Goal: Transaction & Acquisition: Purchase product/service

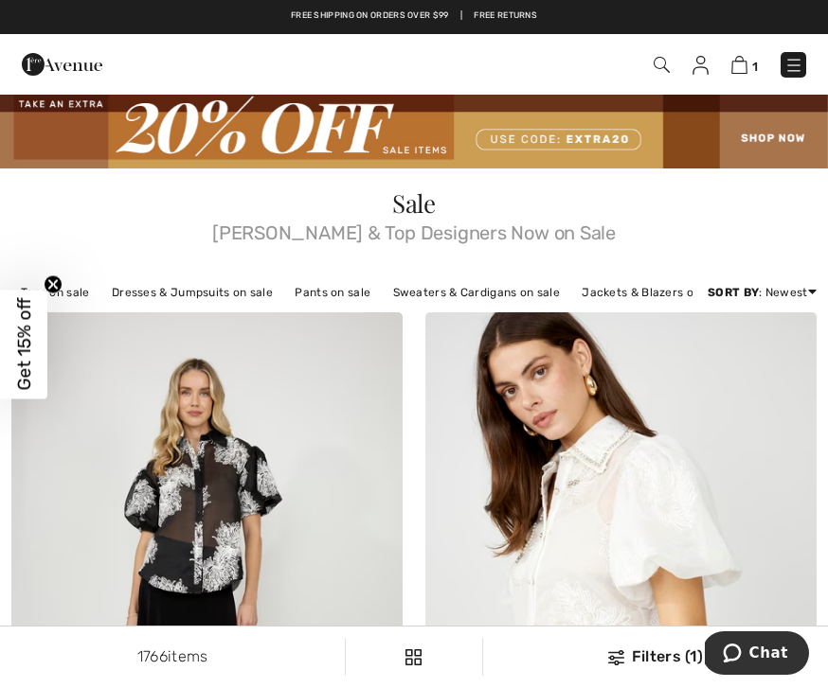
click at [797, 66] on img at bounding box center [793, 65] width 19 height 19
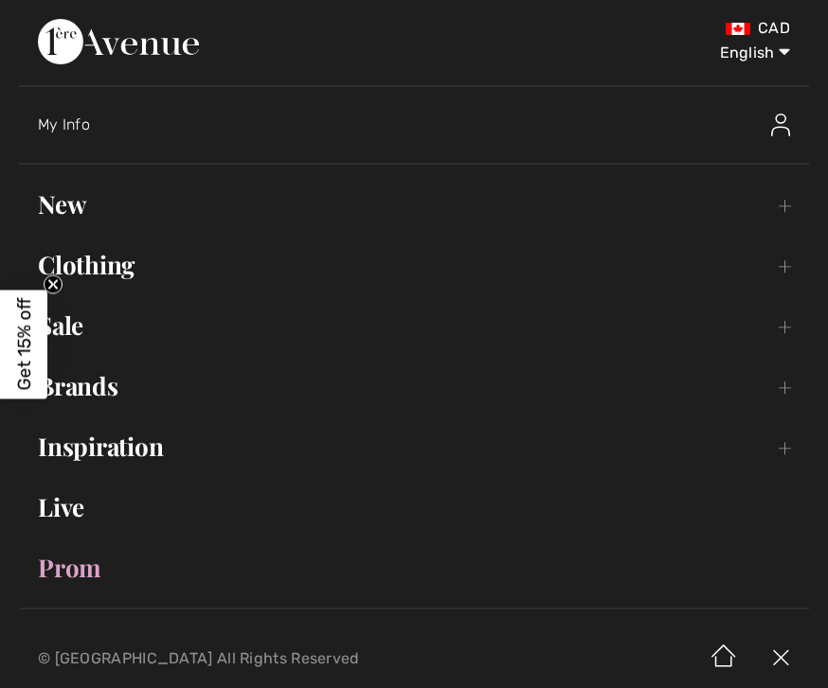
click at [82, 209] on link "New Toggle submenu" at bounding box center [414, 205] width 790 height 42
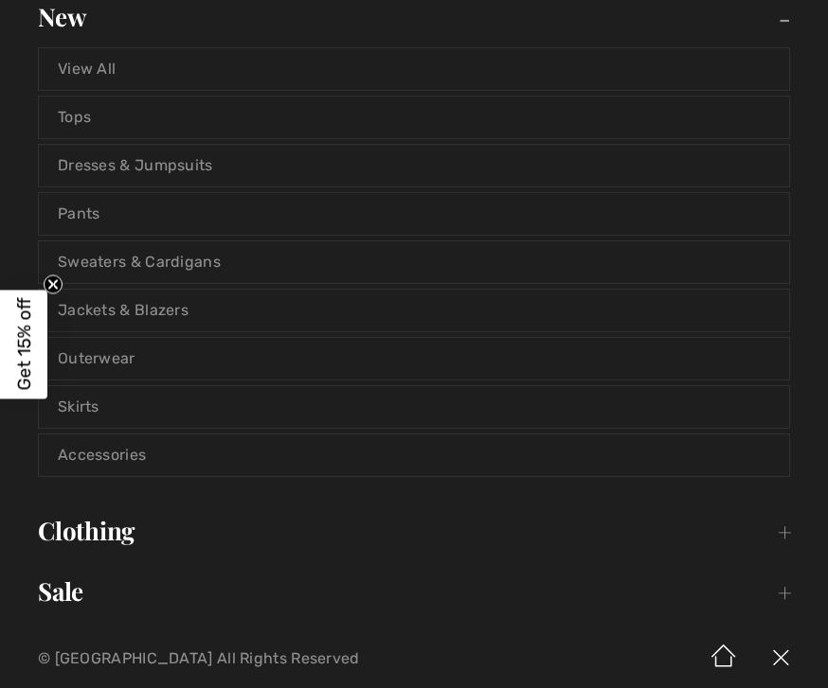
scroll to position [247, 0]
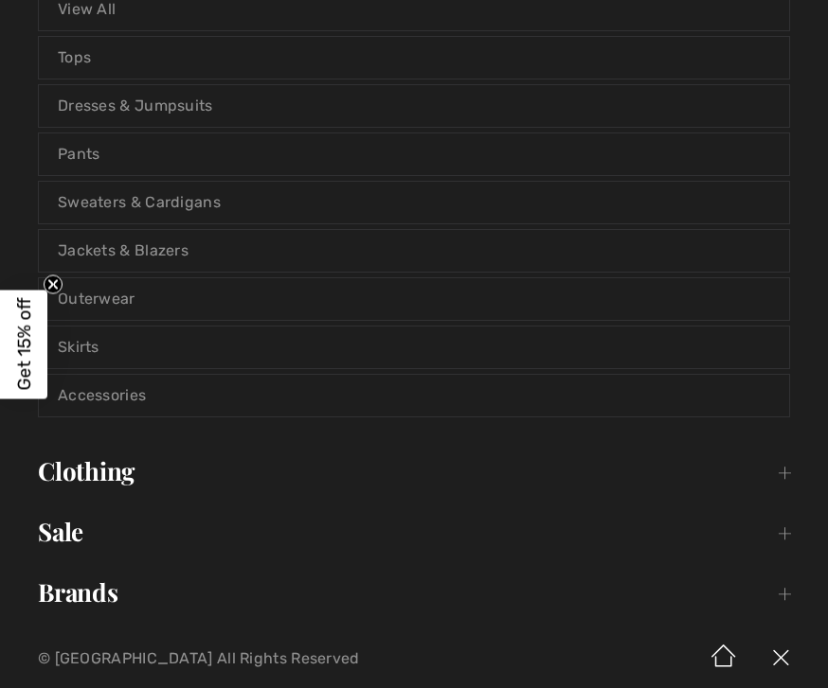
click at [204, 214] on link "Sweaters & Cardigans" at bounding box center [414, 203] width 750 height 42
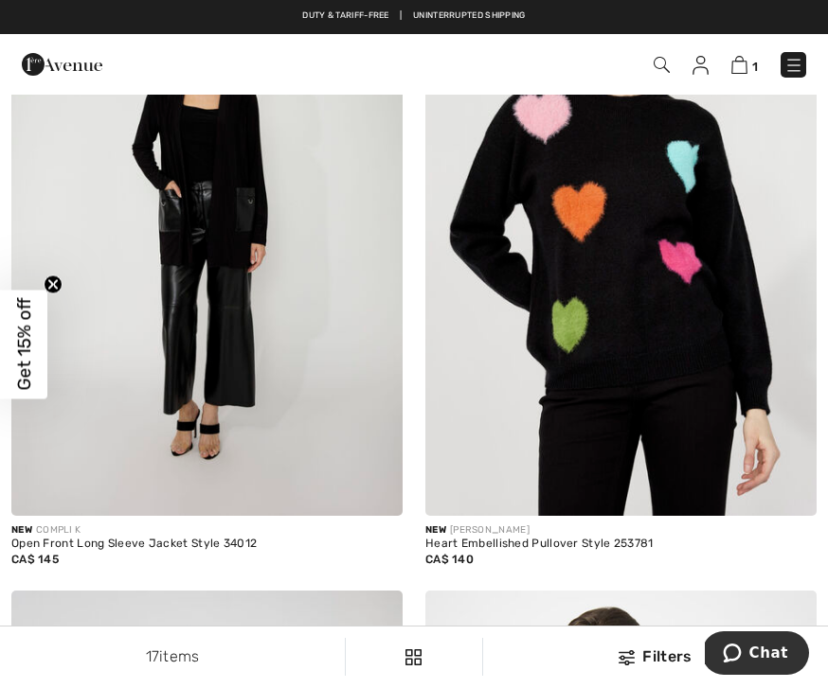
scroll to position [4614, 0]
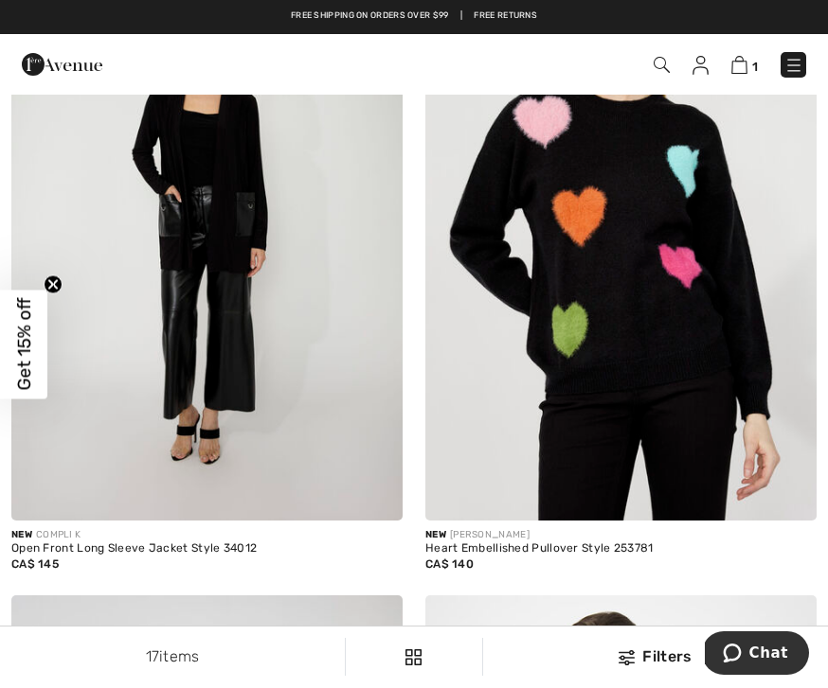
click at [650, 399] on img at bounding box center [620, 227] width 391 height 587
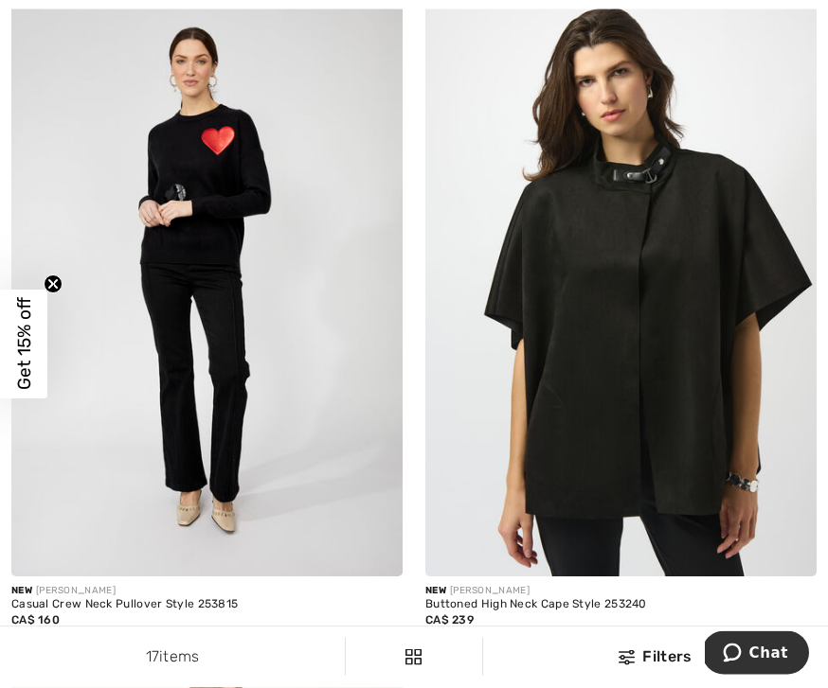
scroll to position [5219, 0]
click at [285, 418] on img at bounding box center [206, 284] width 391 height 587
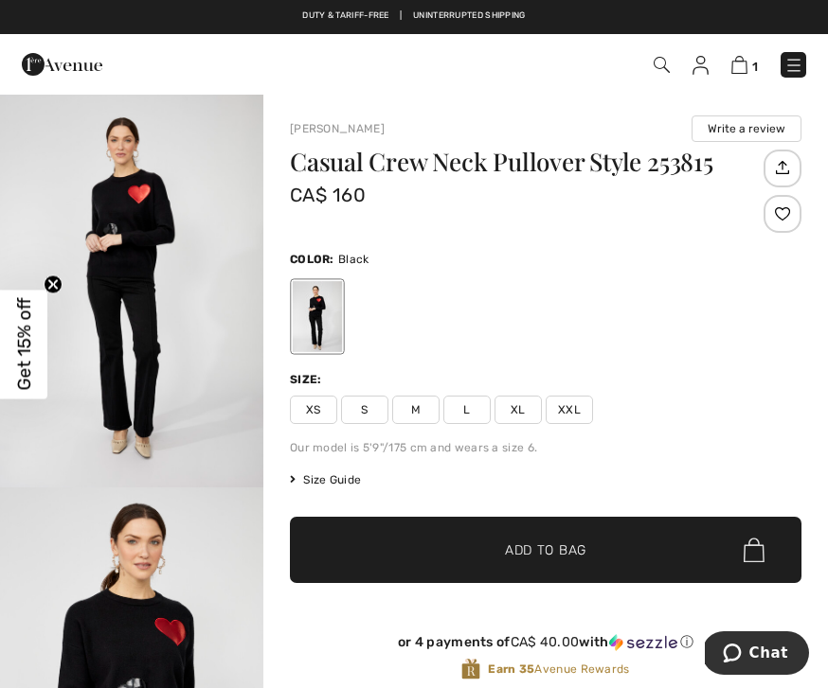
click at [151, 338] on img "1 / 4" at bounding box center [131, 290] width 263 height 395
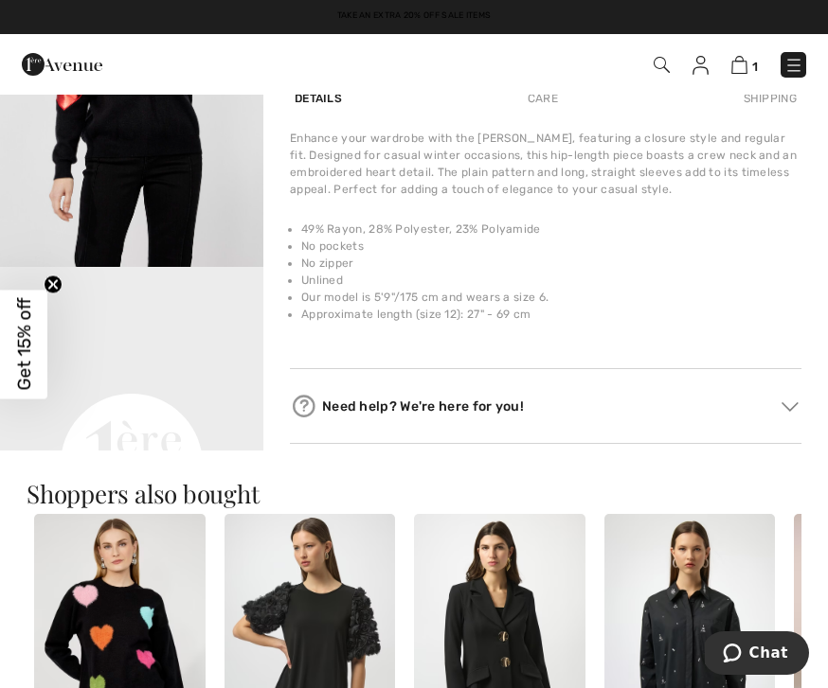
scroll to position [628, 0]
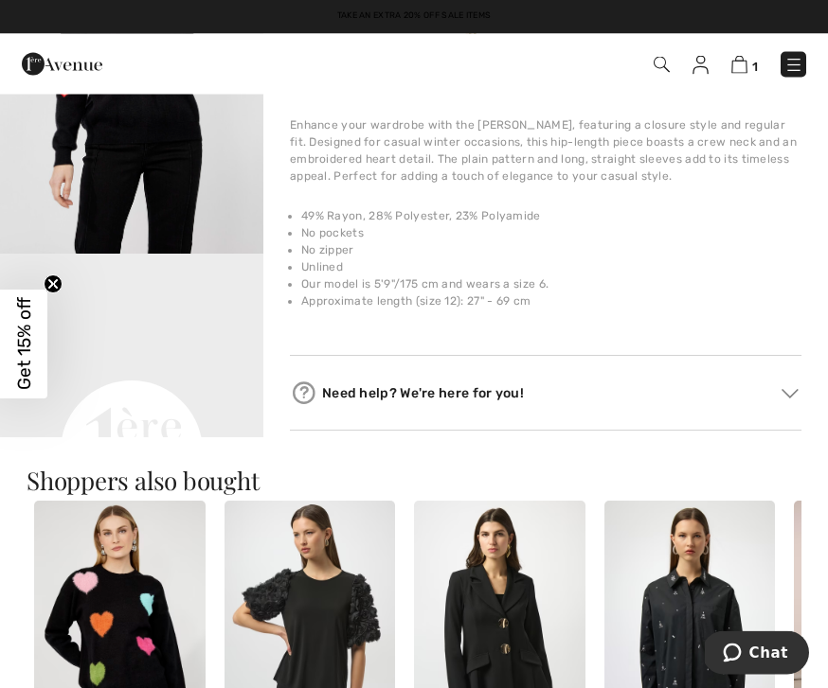
click at [196, 386] on video "Your browser does not support the video tag." at bounding box center [131, 321] width 263 height 132
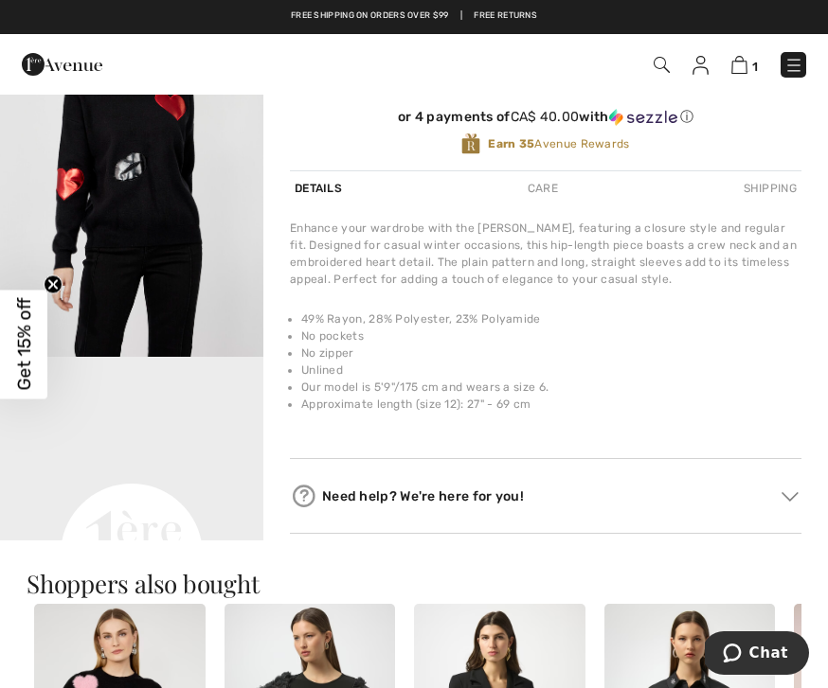
scroll to position [507, 0]
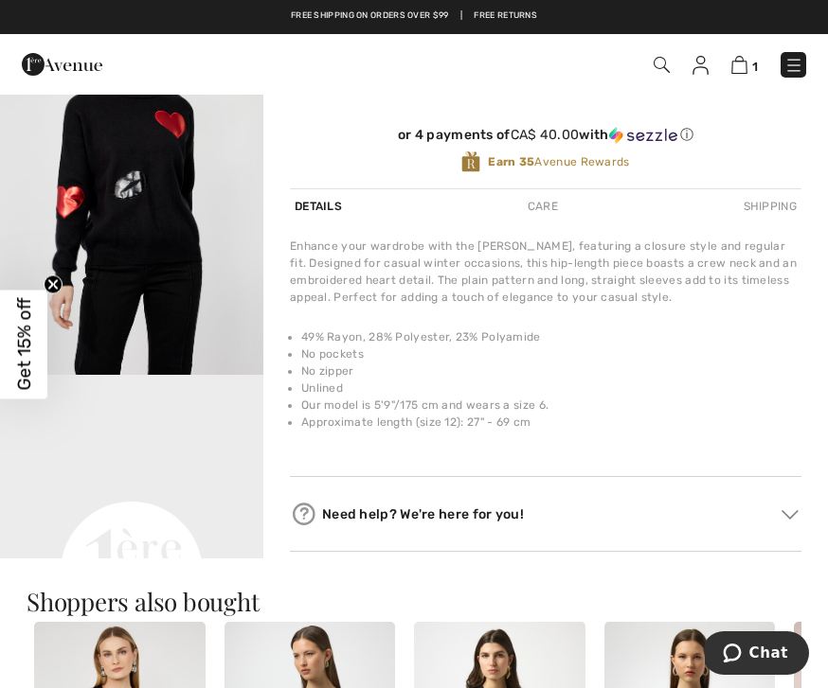
click at [230, 507] on video "Your browser does not support the video tag." at bounding box center [131, 441] width 263 height 132
click at [199, 492] on video "Your browser does not support the video tag." at bounding box center [131, 441] width 263 height 132
click at [204, 490] on video "Your browser does not support the video tag." at bounding box center [131, 441] width 263 height 132
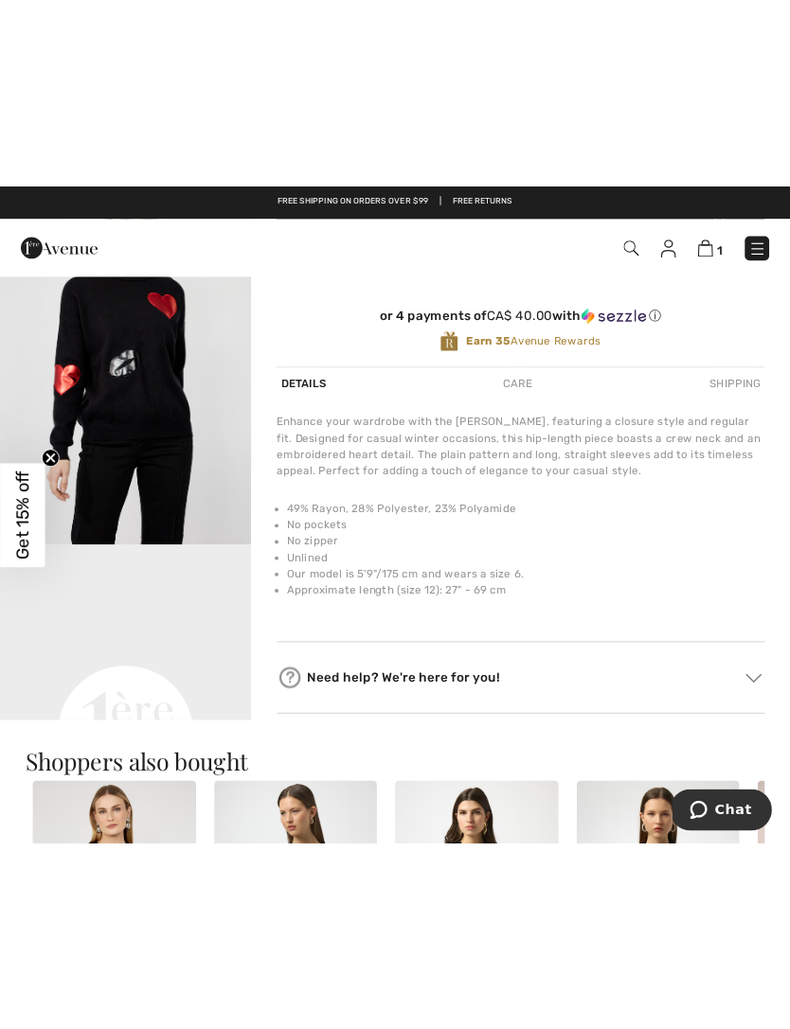
scroll to position [337, 0]
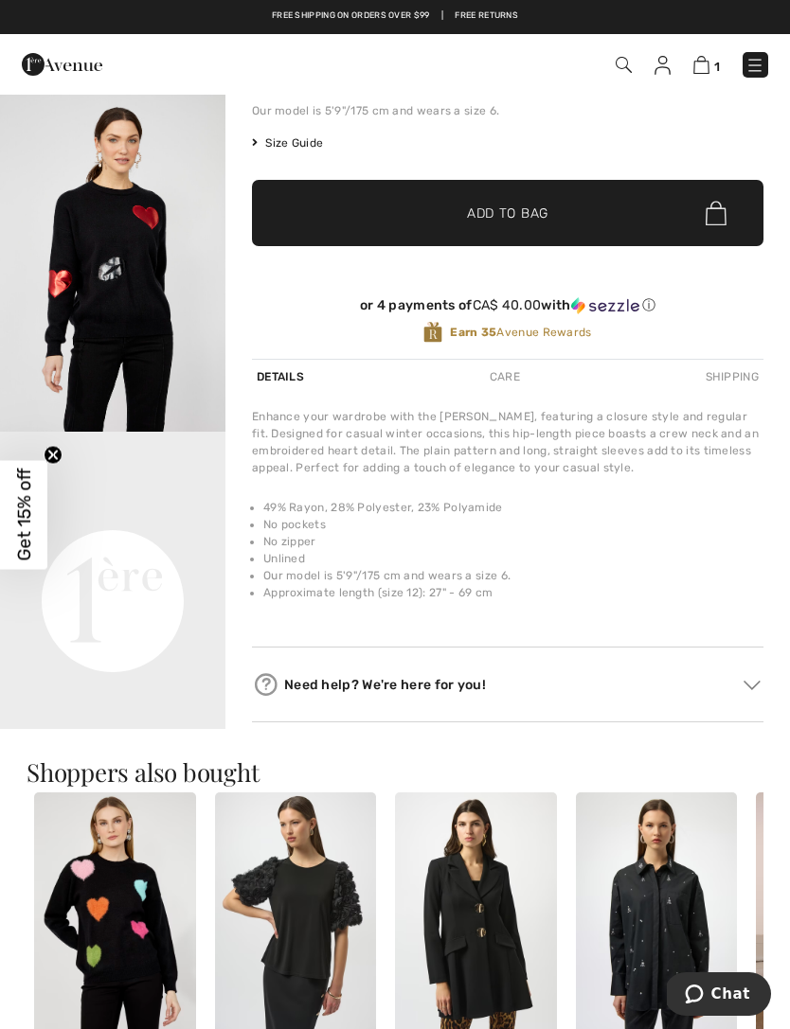
click at [128, 304] on img "2 / 4" at bounding box center [112, 263] width 225 height 338
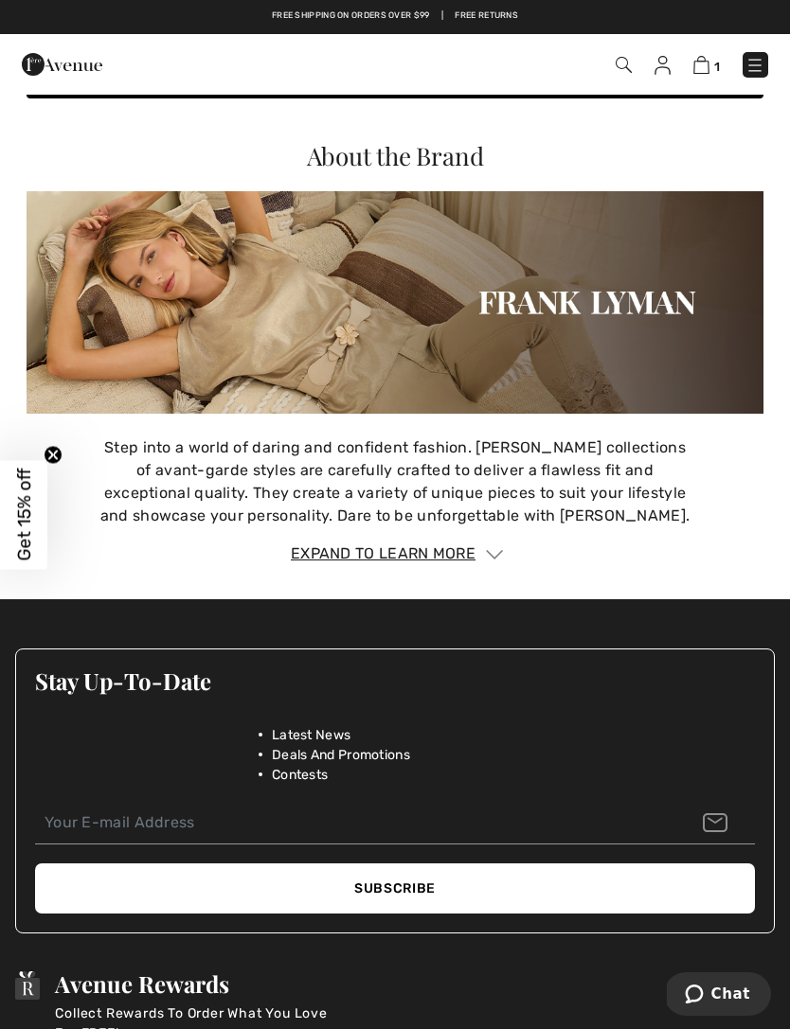
scroll to position [2202, 0]
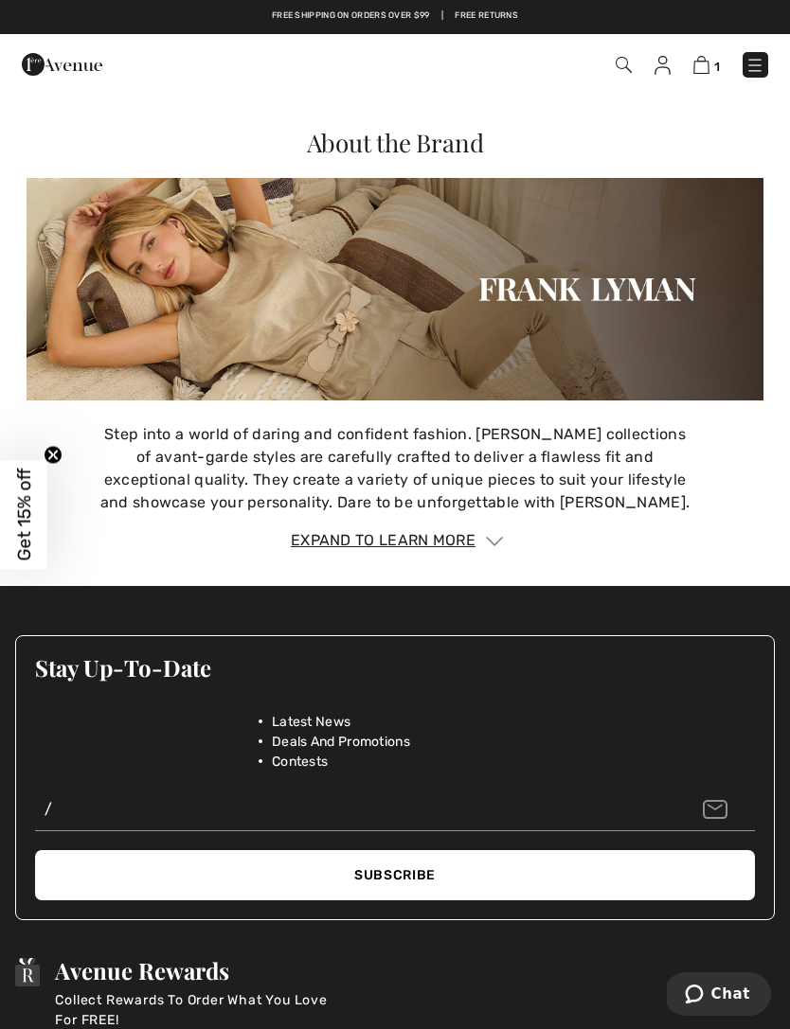
type input "/"
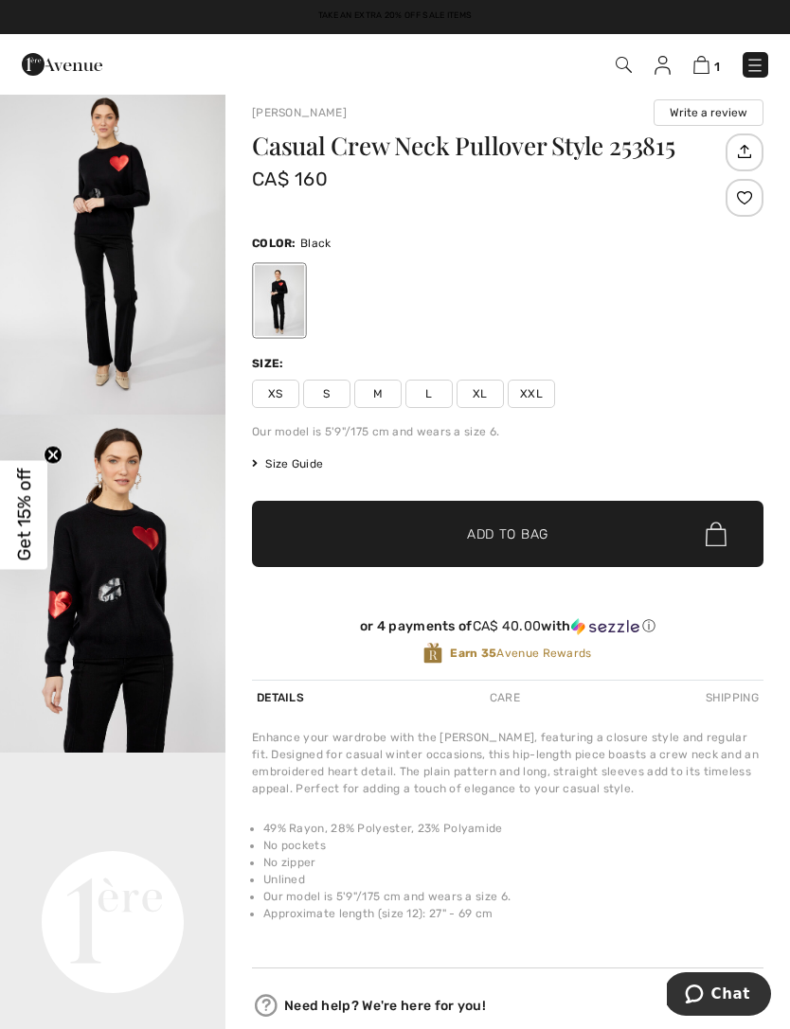
scroll to position [0, 0]
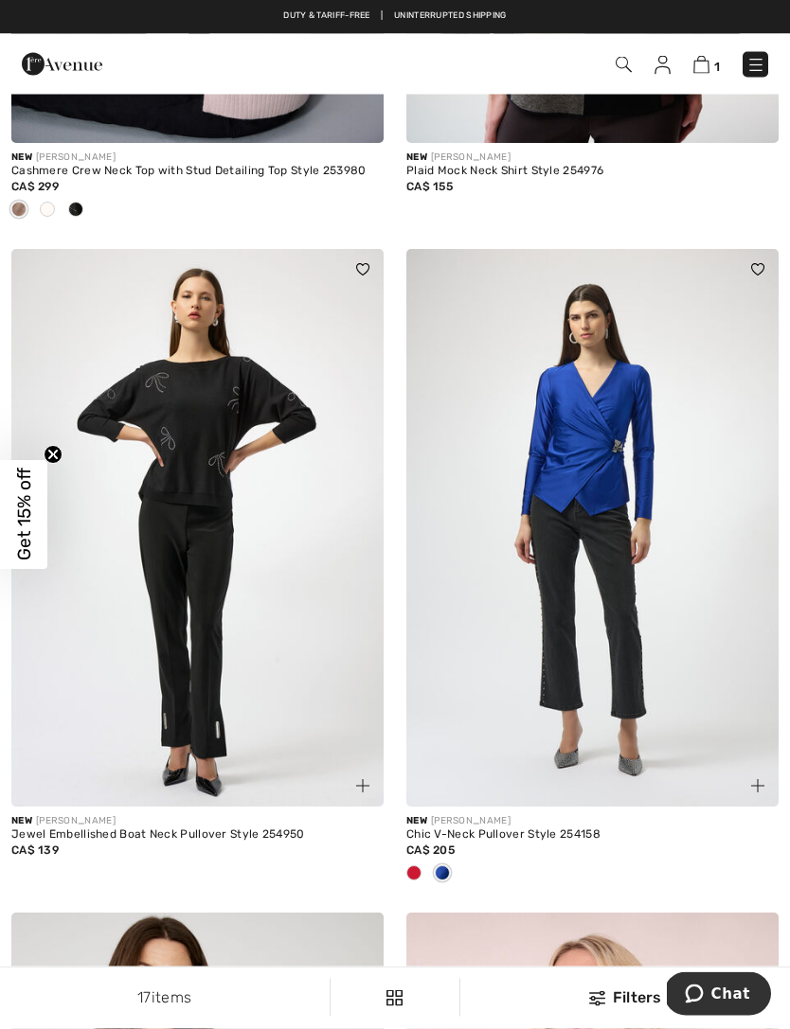
scroll to position [2692, 0]
click at [621, 62] on img at bounding box center [623, 65] width 16 height 16
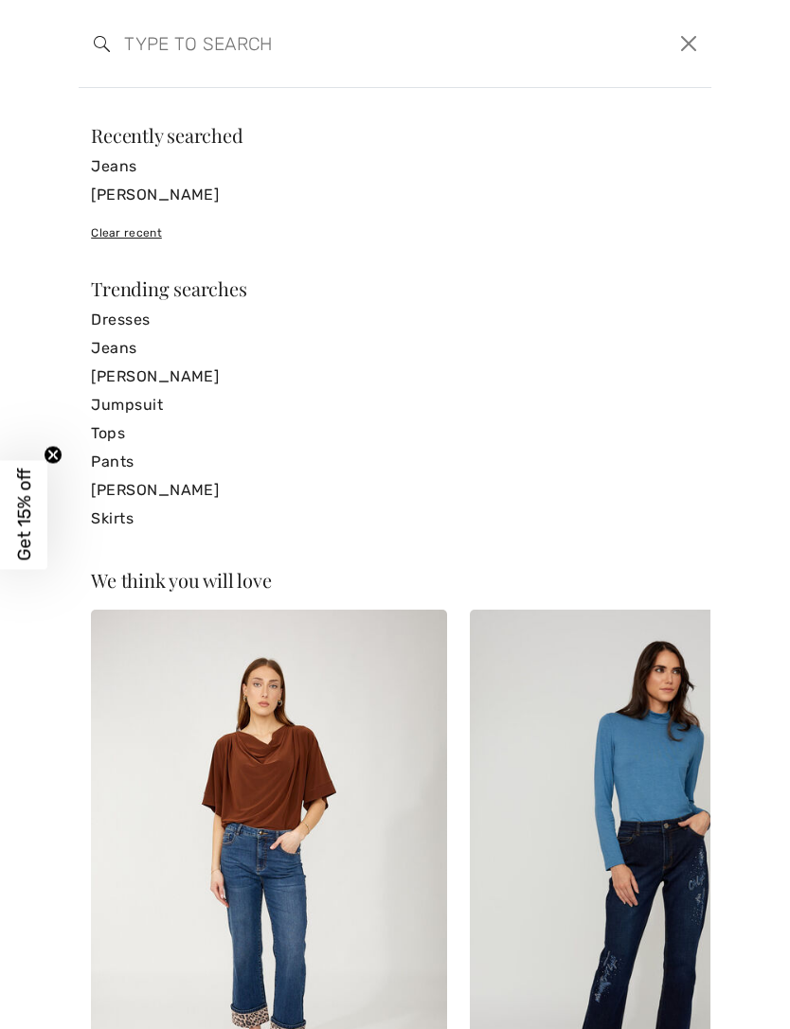
click at [197, 197] on link "[PERSON_NAME]" at bounding box center [395, 195] width 608 height 28
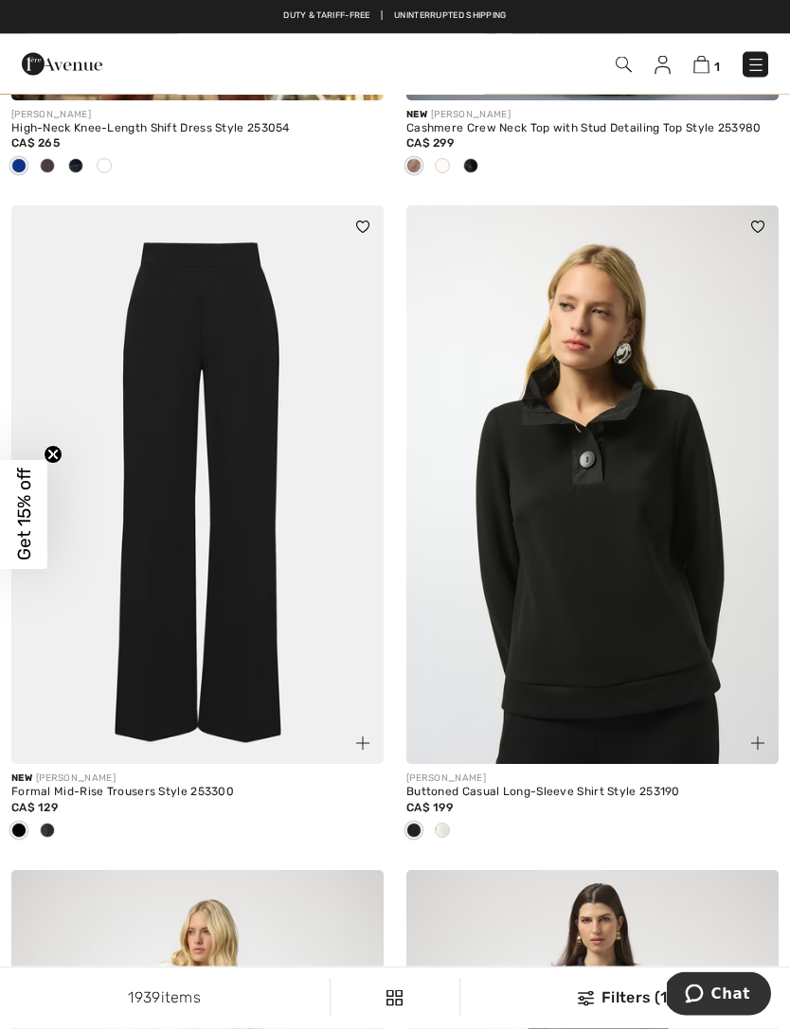
scroll to position [7160, 0]
click at [614, 618] on img at bounding box center [592, 484] width 372 height 559
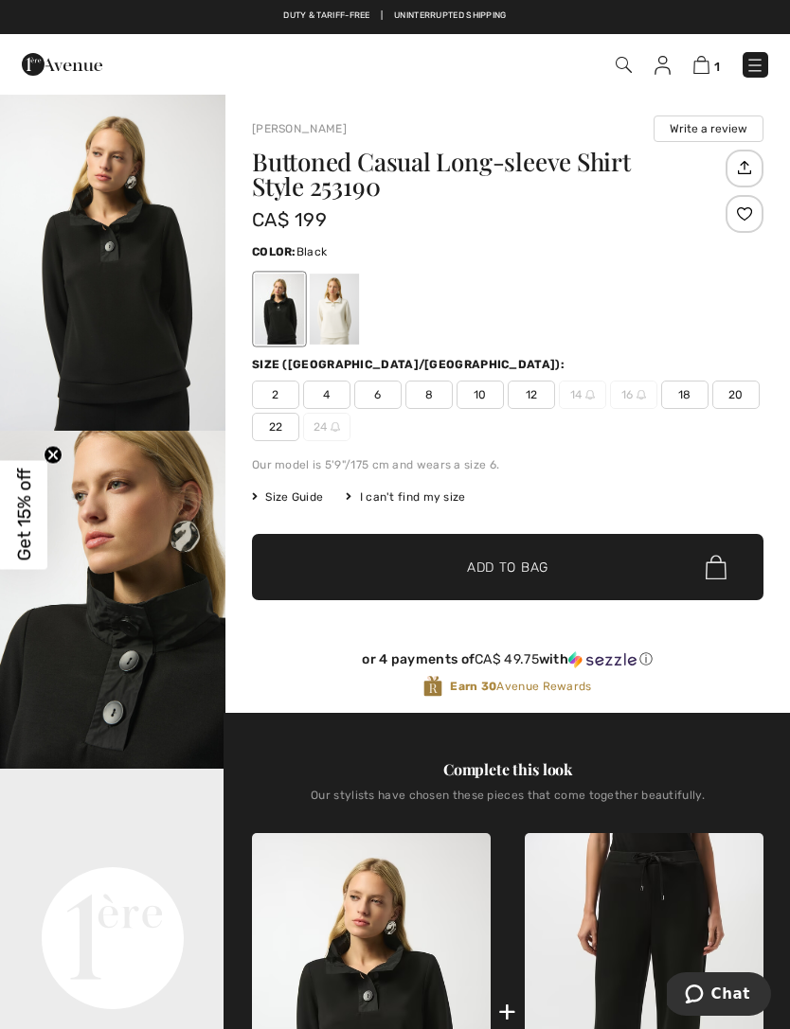
click at [146, 369] on img "1 / 7" at bounding box center [112, 262] width 225 height 338
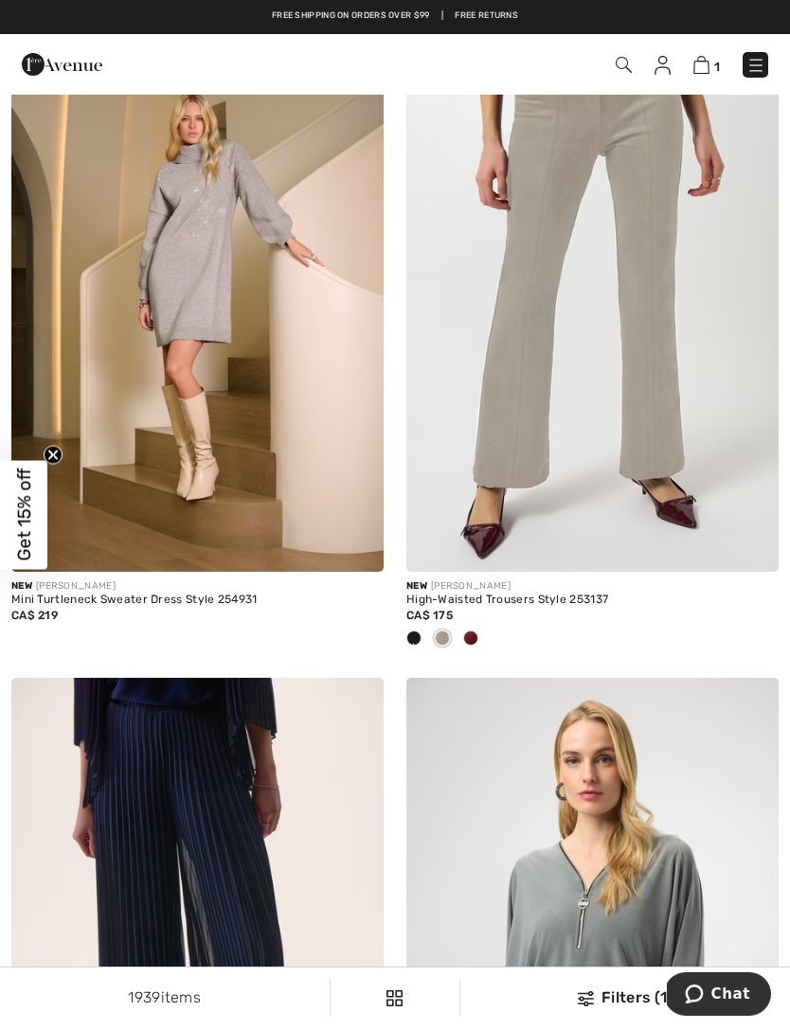
scroll to position [9495, 0]
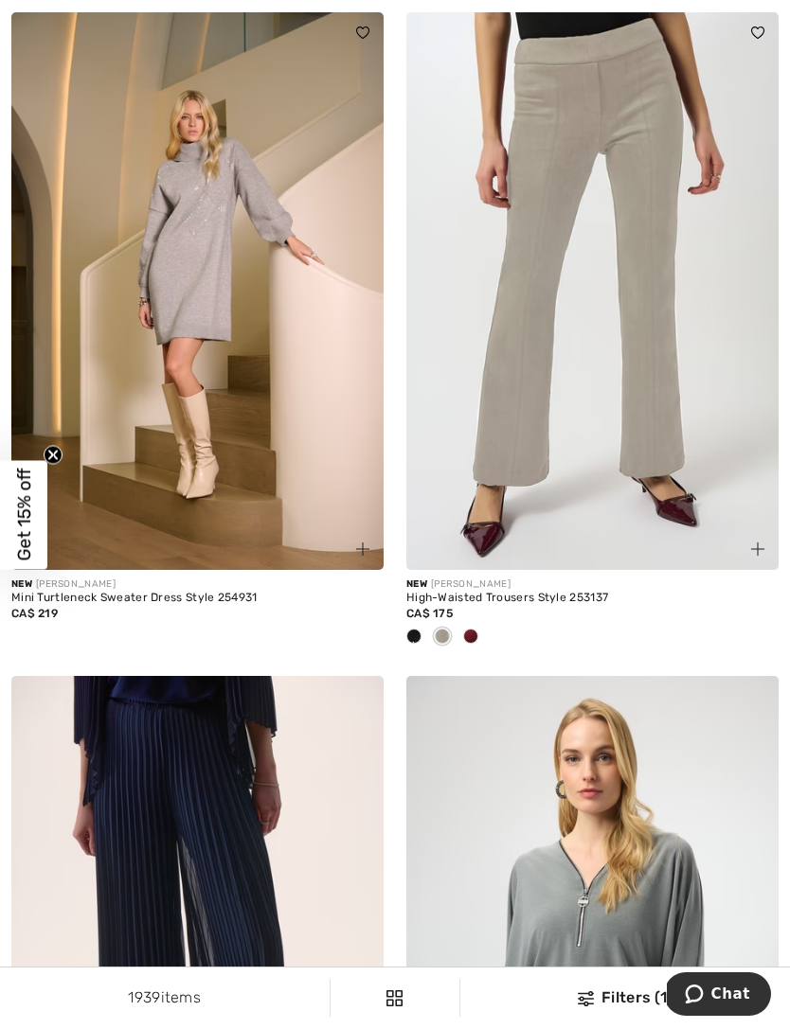
click at [278, 439] on img at bounding box center [197, 291] width 372 height 559
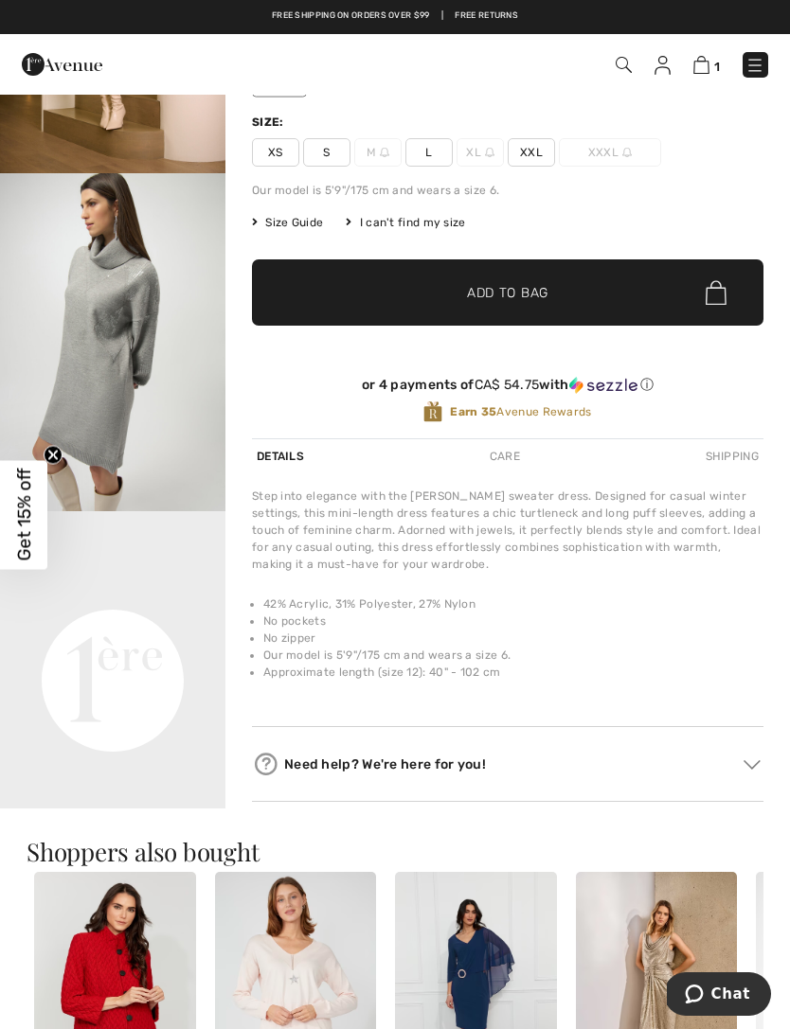
scroll to position [90, 0]
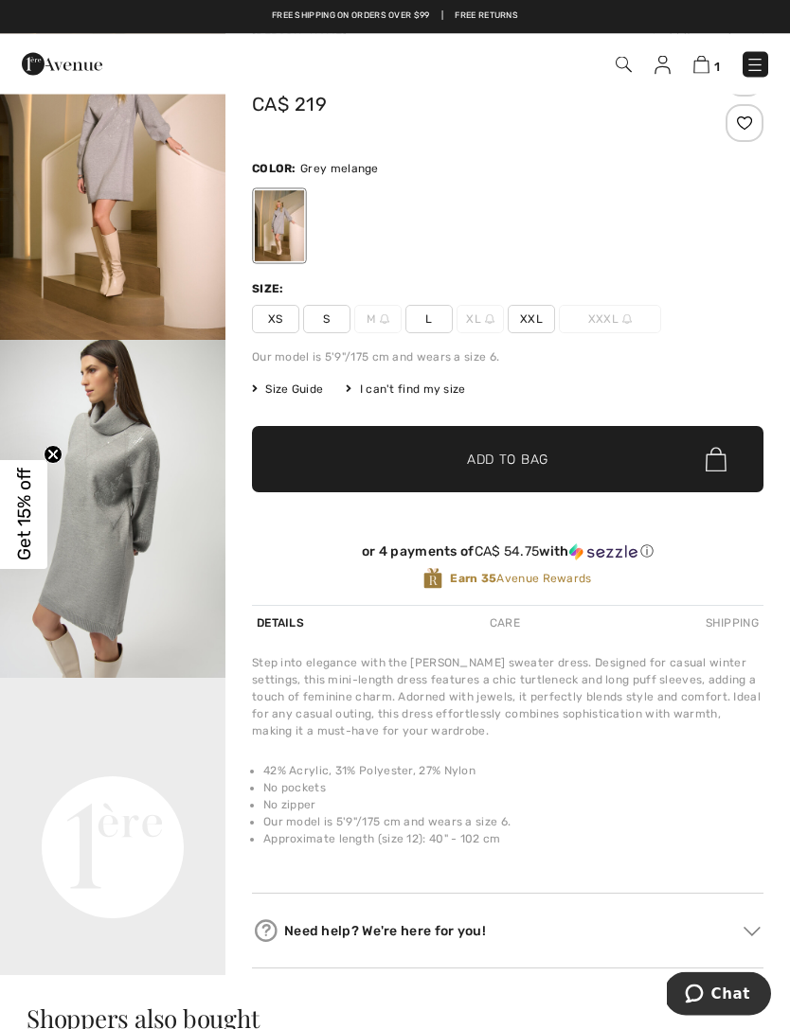
click at [417, 392] on div "I can't find my size" at bounding box center [405, 390] width 119 height 17
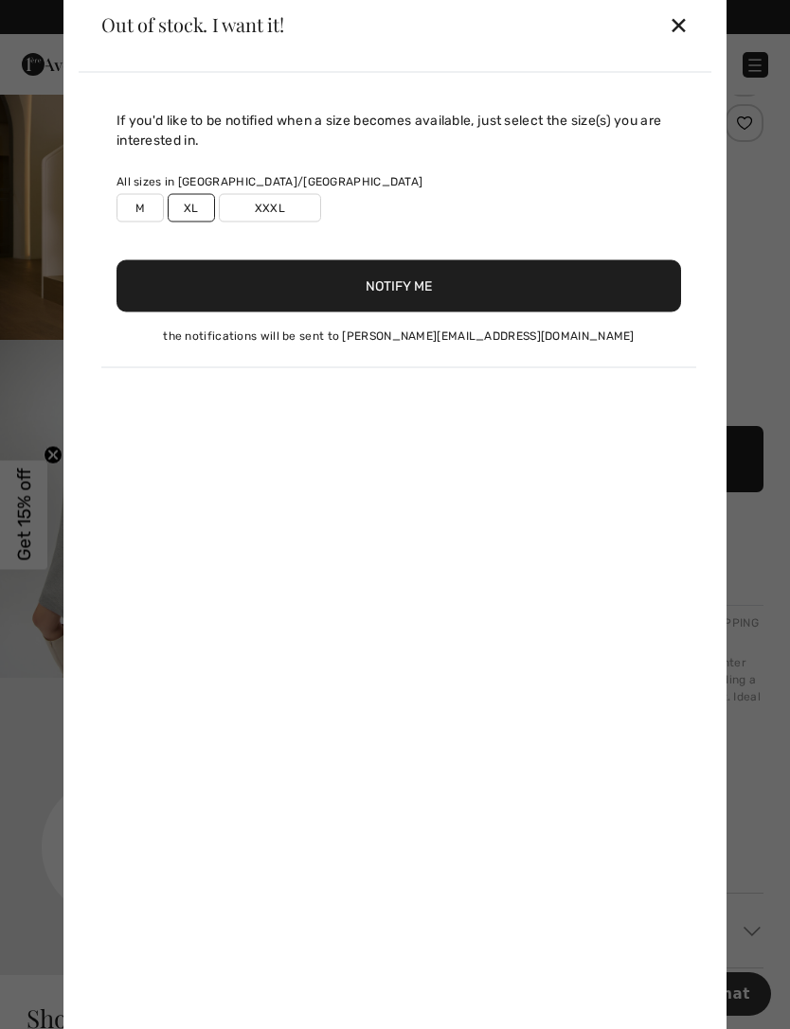
click at [401, 383] on div "If you'd like to be notified when a size becomes available, just select the siz…" at bounding box center [395, 558] width 632 height 972
click at [196, 205] on label "XL" at bounding box center [191, 207] width 47 height 28
click at [414, 290] on button "Notify Me" at bounding box center [398, 285] width 564 height 52
click at [187, 206] on label "XL" at bounding box center [191, 207] width 47 height 28
type input "true"
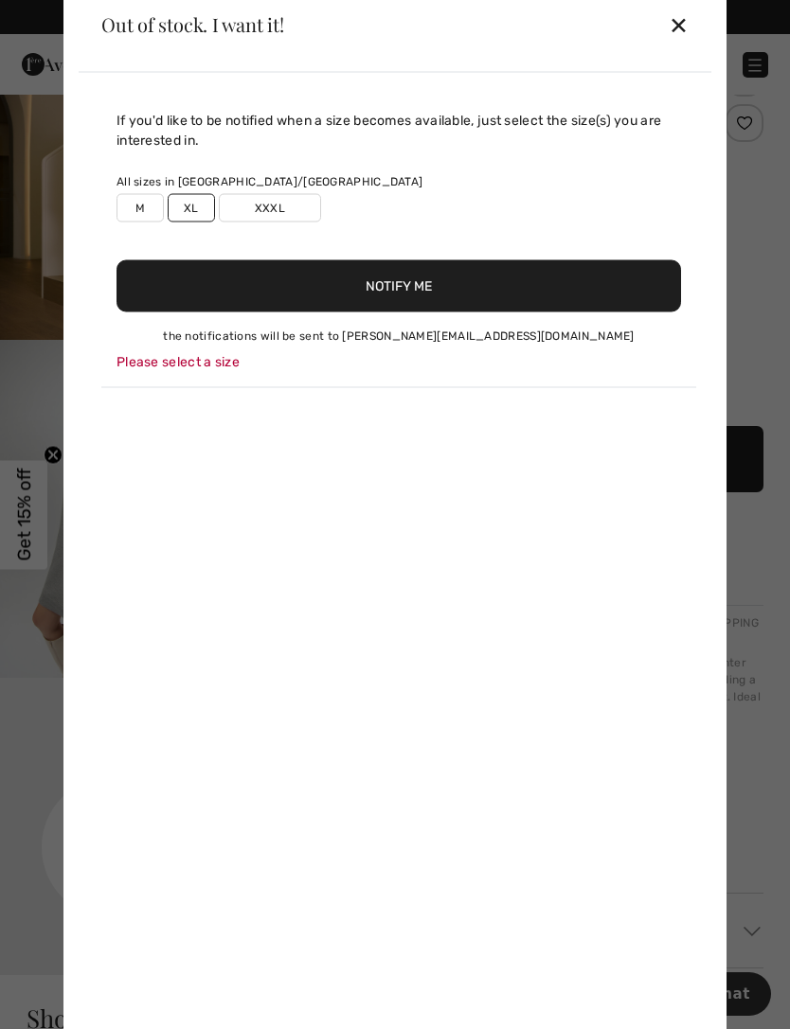
click at [402, 293] on button "Notify Me" at bounding box center [398, 285] width 564 height 52
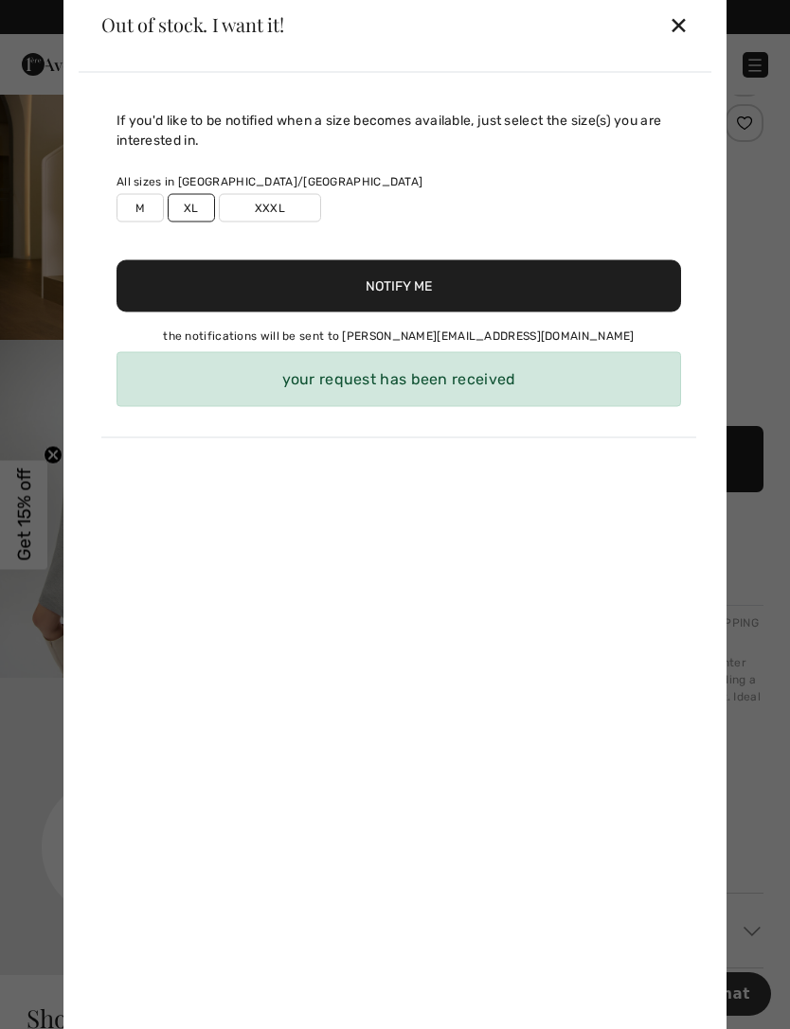
click at [680, 29] on div "✕" at bounding box center [678, 25] width 20 height 40
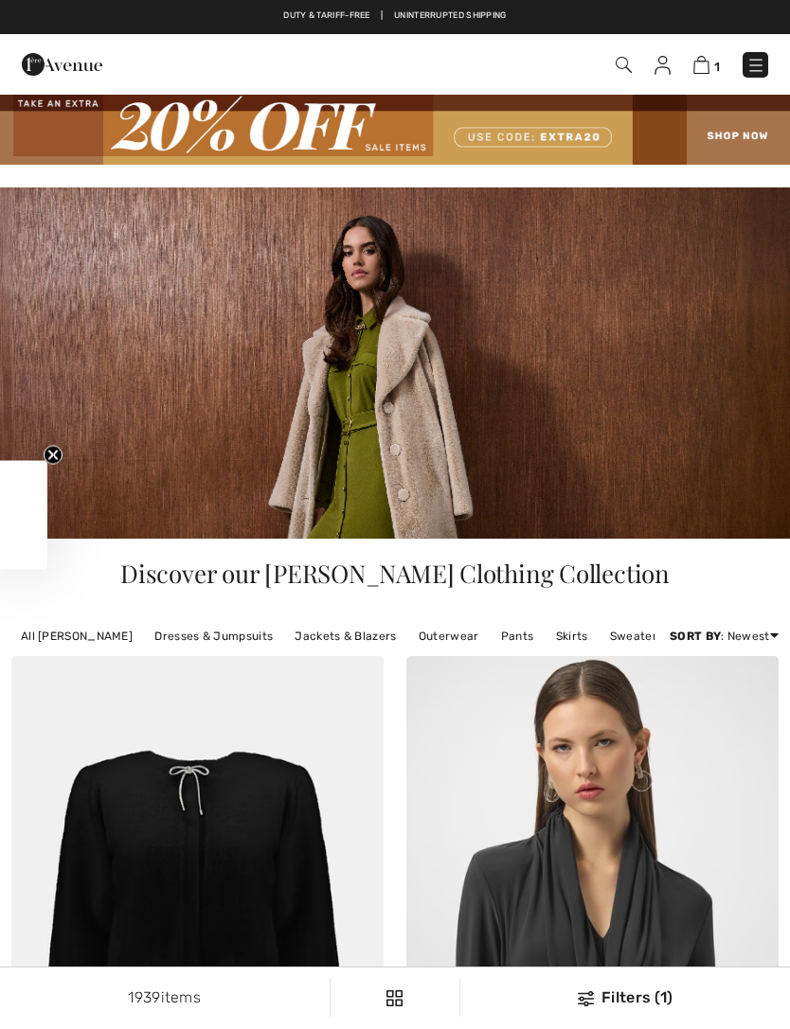
scroll to position [9555, 0]
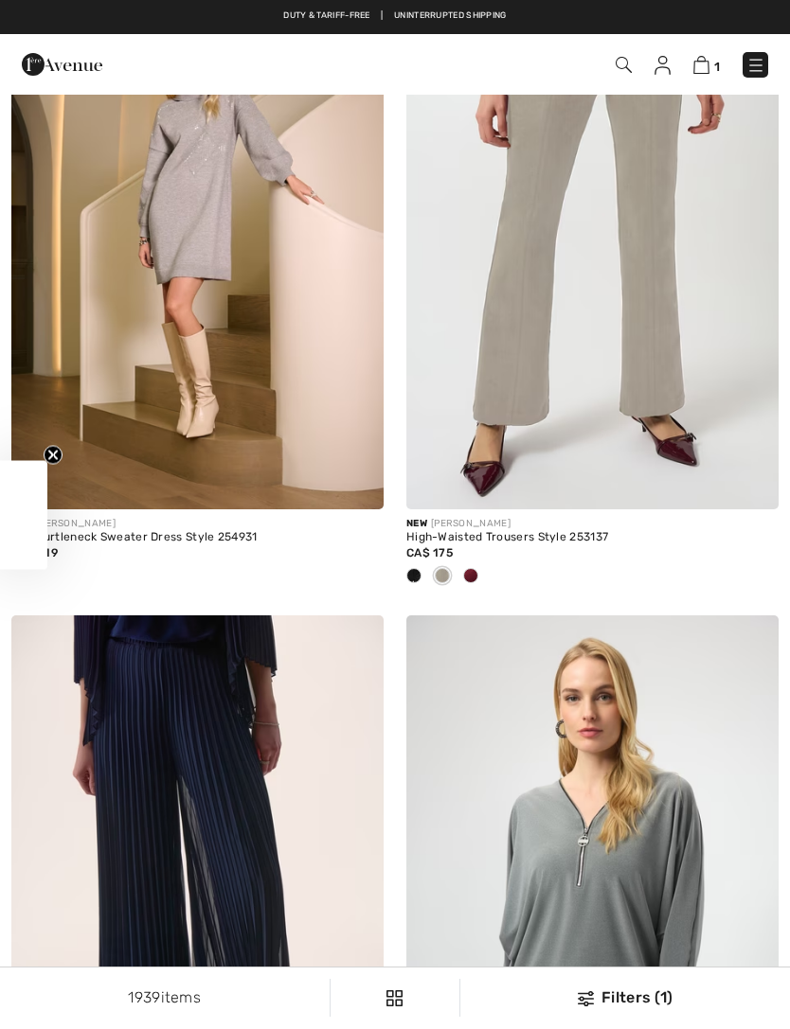
checkbox input "true"
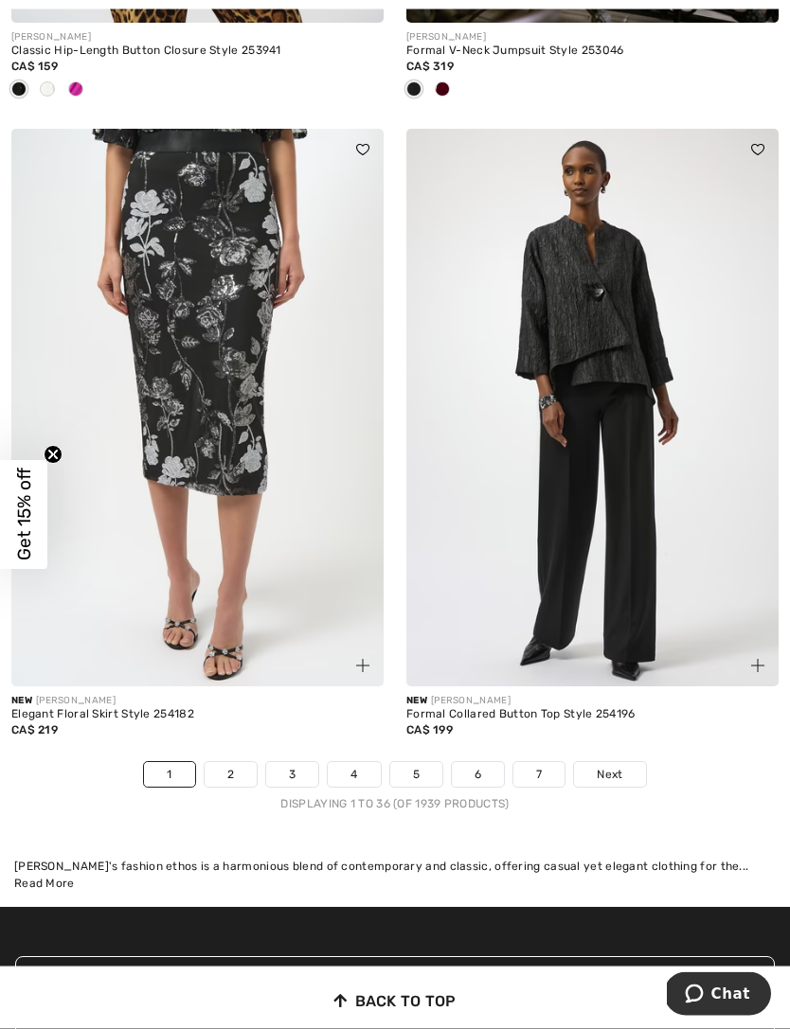
scroll to position [12003, 0]
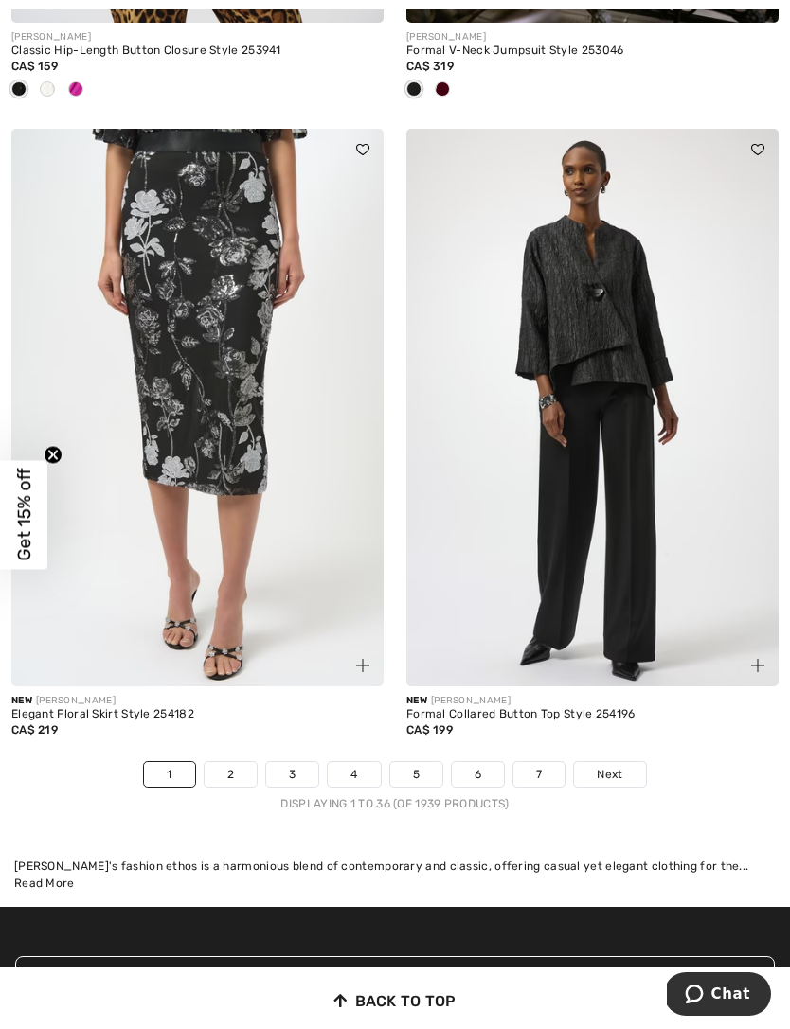
click at [228, 765] on link "2" at bounding box center [231, 774] width 52 height 25
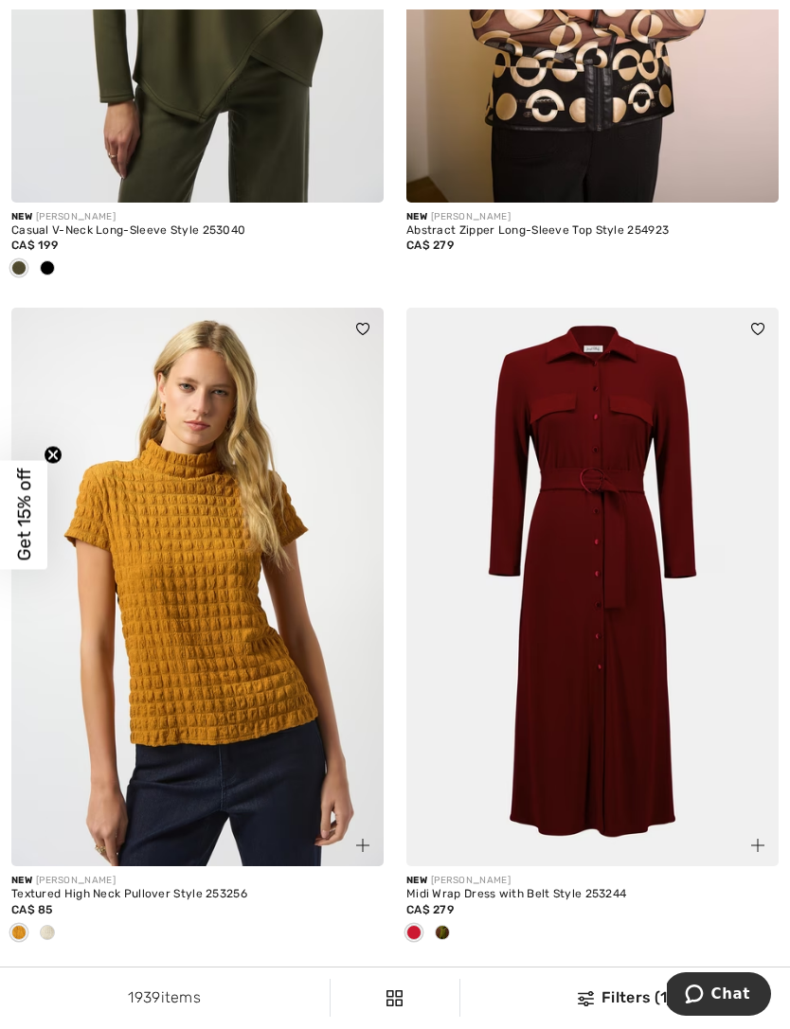
scroll to position [7067, 0]
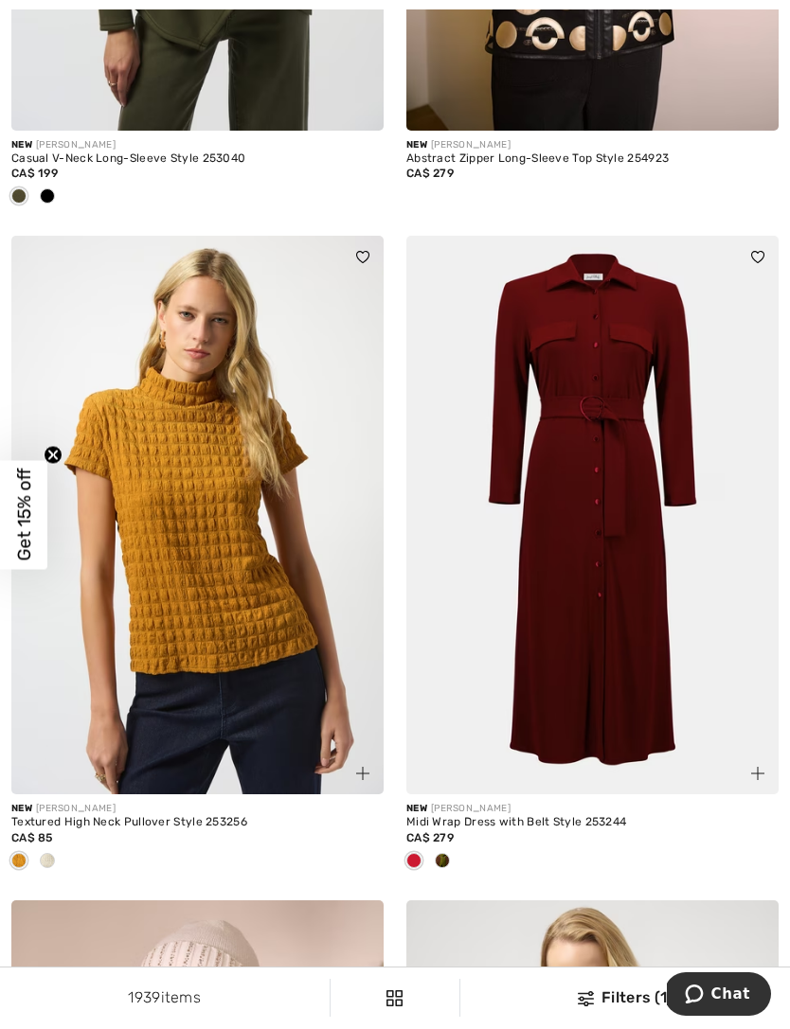
click at [7, 528] on span "Get 15% off" at bounding box center [23, 514] width 47 height 109
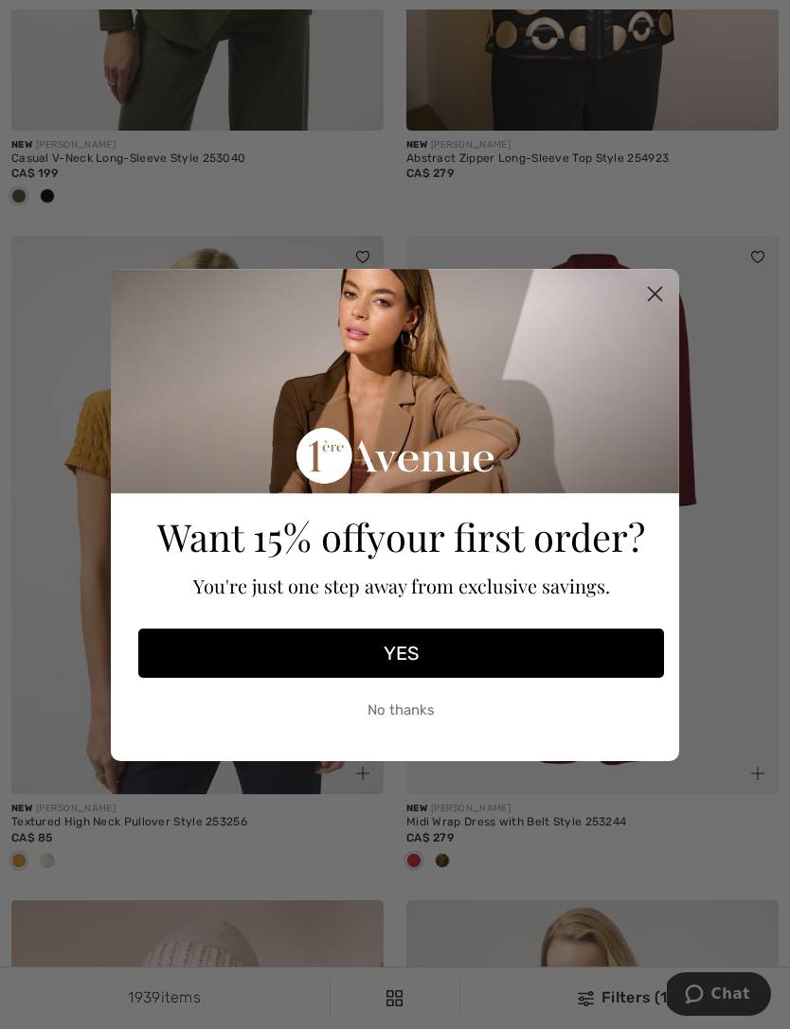
click at [670, 309] on circle "Close dialog" at bounding box center [654, 292] width 31 height 31
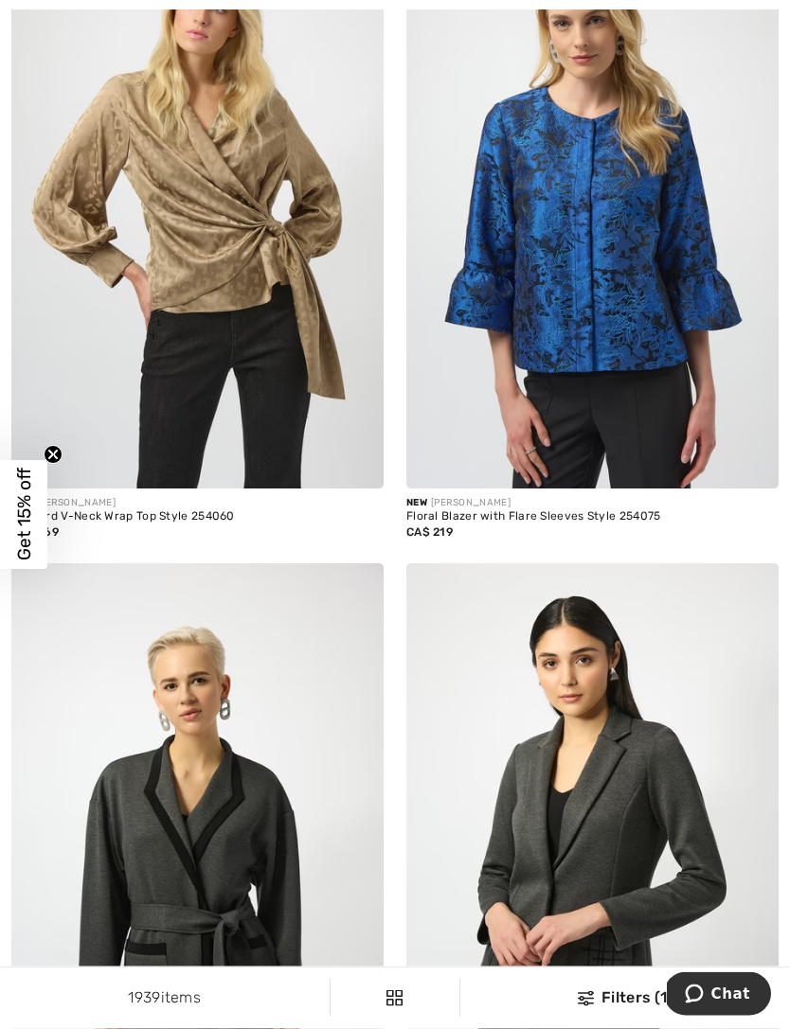
scroll to position [10717, 0]
click at [7, 690] on div "New JOSEPH RIBKOFF Shawl Collar Relaxed Fit Tie Style 253223 CA$ 279" at bounding box center [197, 879] width 395 height 632
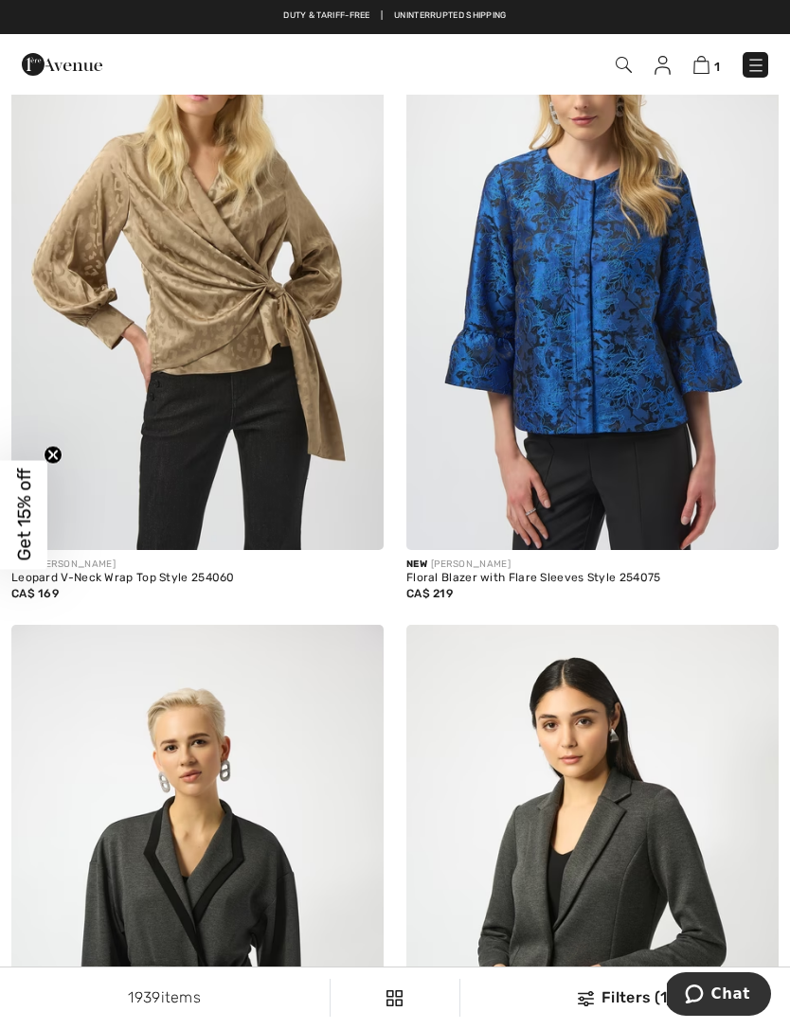
scroll to position [10654, 0]
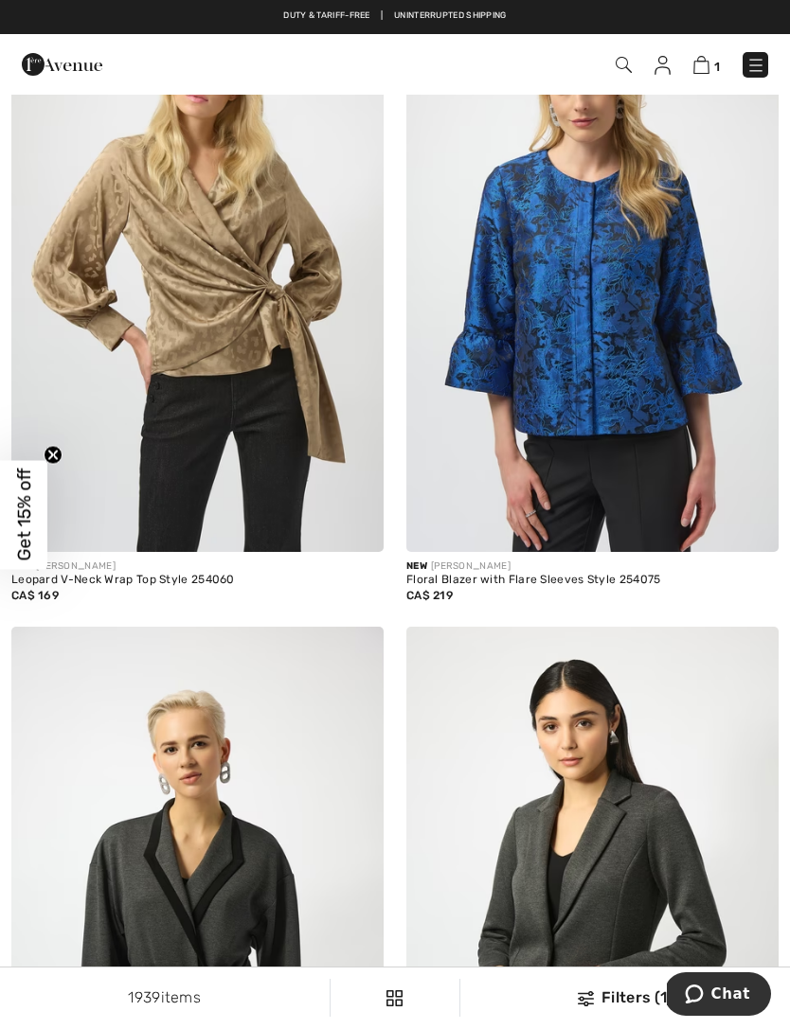
click at [240, 402] on img at bounding box center [197, 272] width 372 height 559
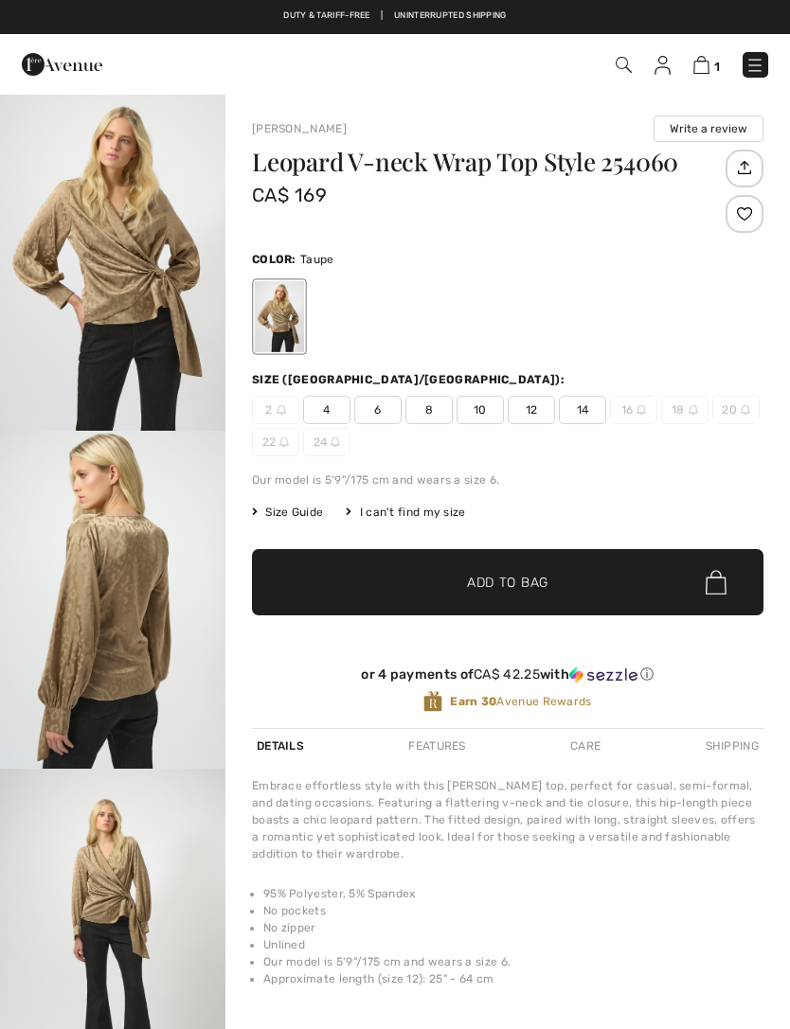
checkbox input "true"
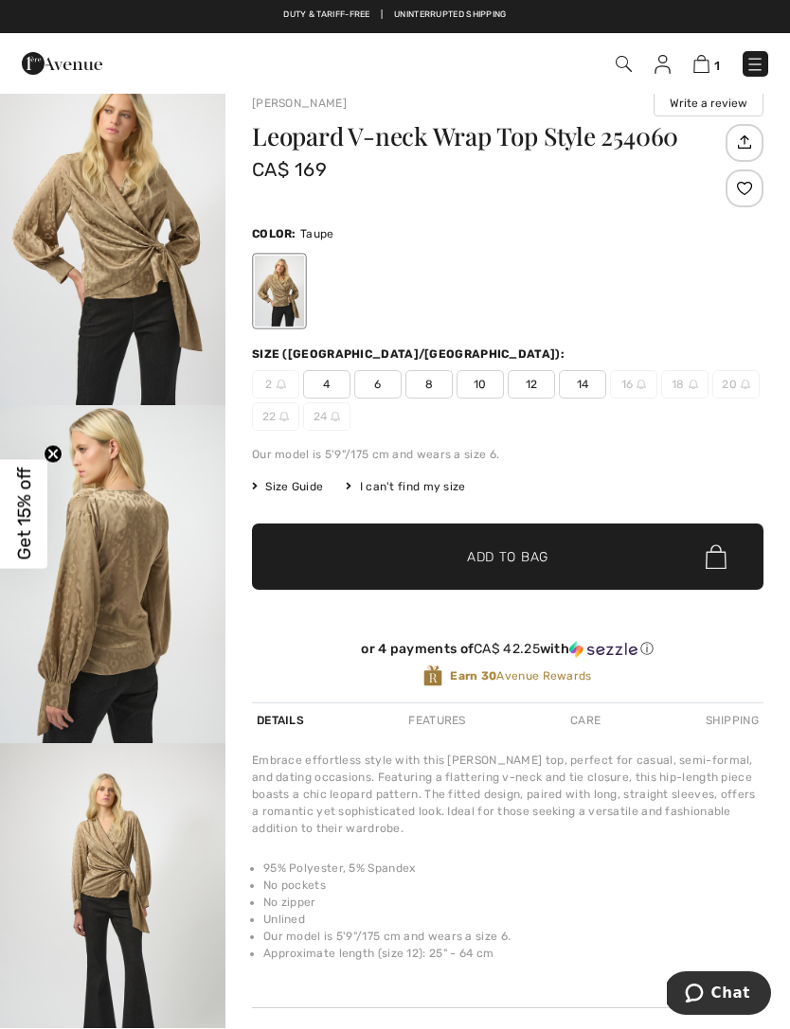
click at [108, 285] on img "1 / 4" at bounding box center [112, 237] width 225 height 338
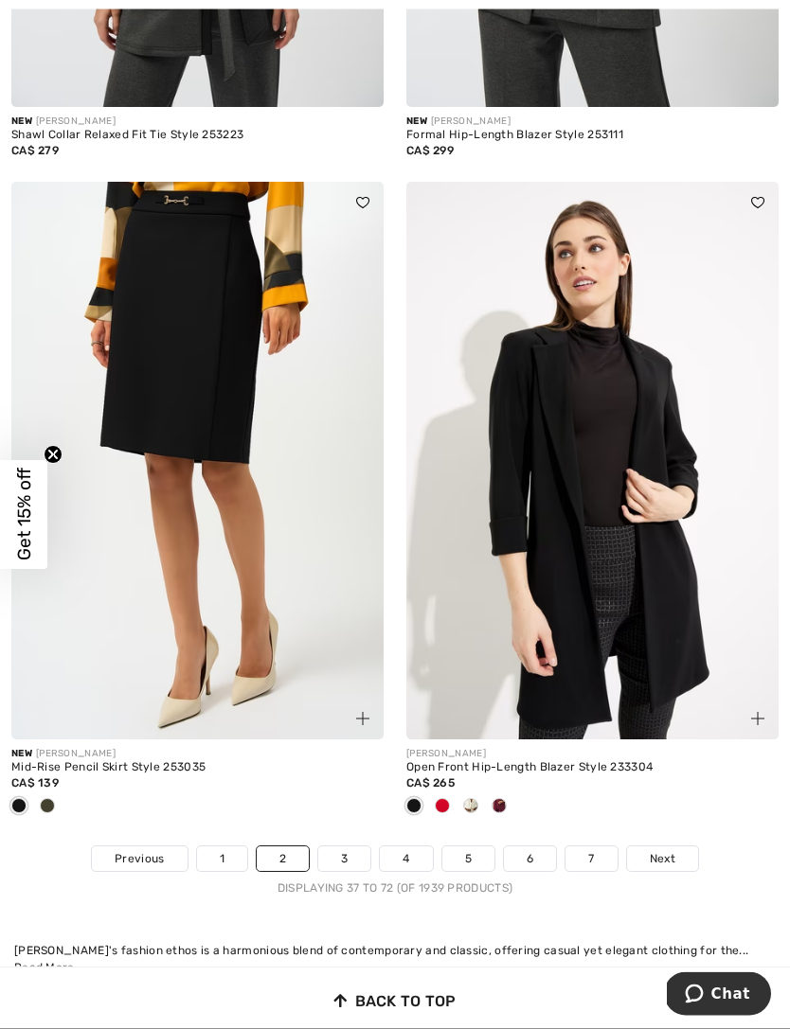
scroll to position [11743, 0]
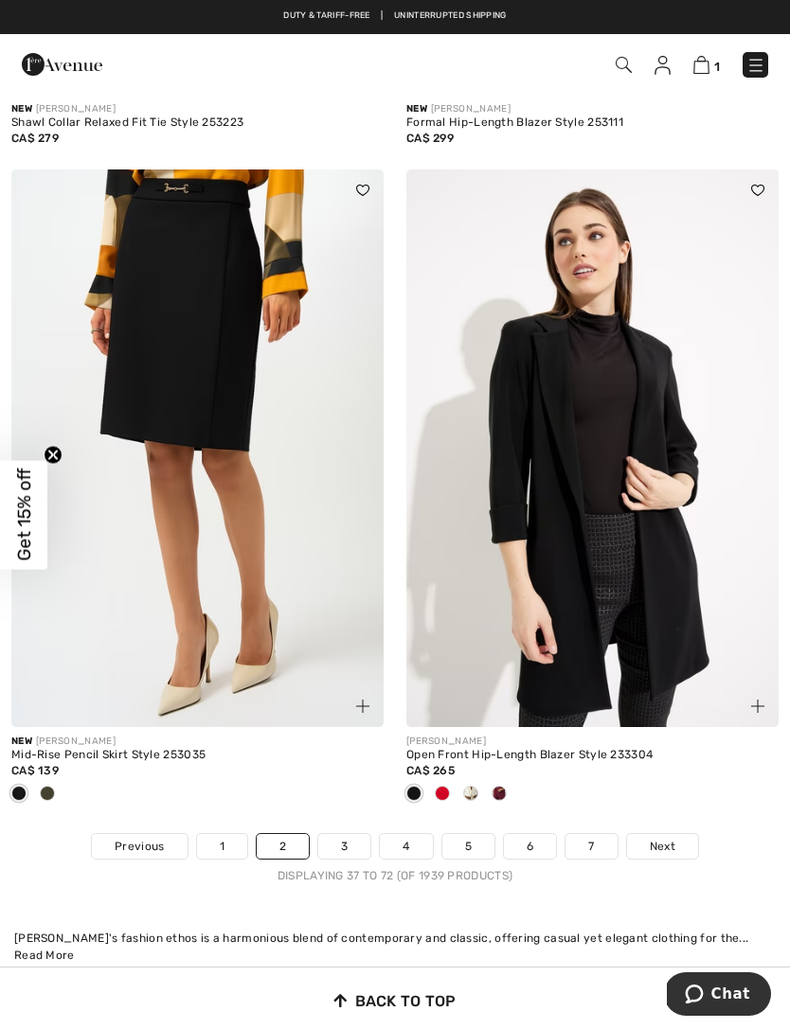
click at [668, 838] on span "Next" at bounding box center [663, 846] width 26 height 17
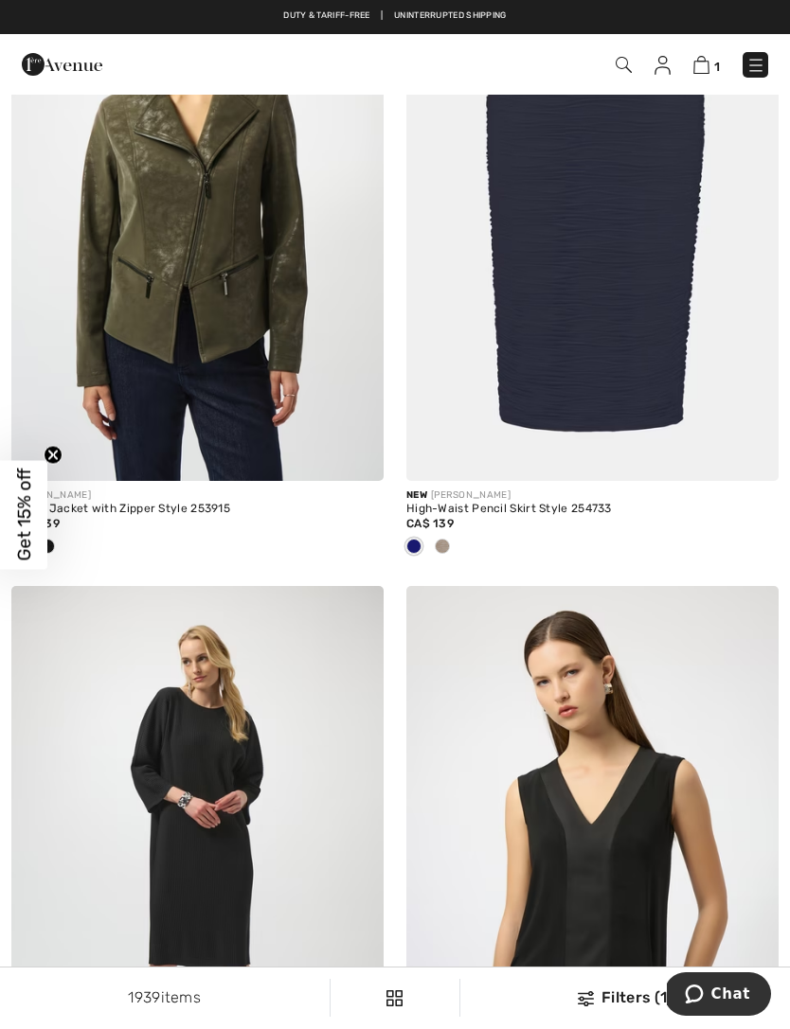
scroll to position [2724, 0]
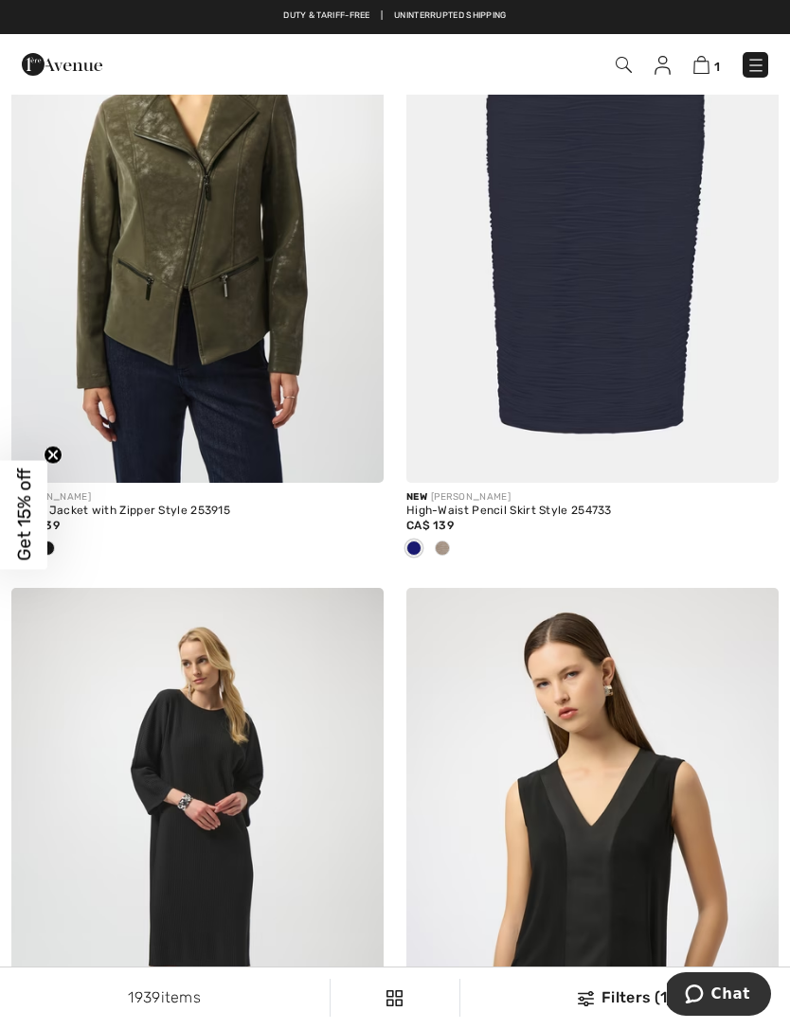
click at [0, 861] on div "New JOSEPH RIBKOFF Pleated Shift Knee-Length Dress Style 254214 CA$ 189" at bounding box center [197, 904] width 395 height 632
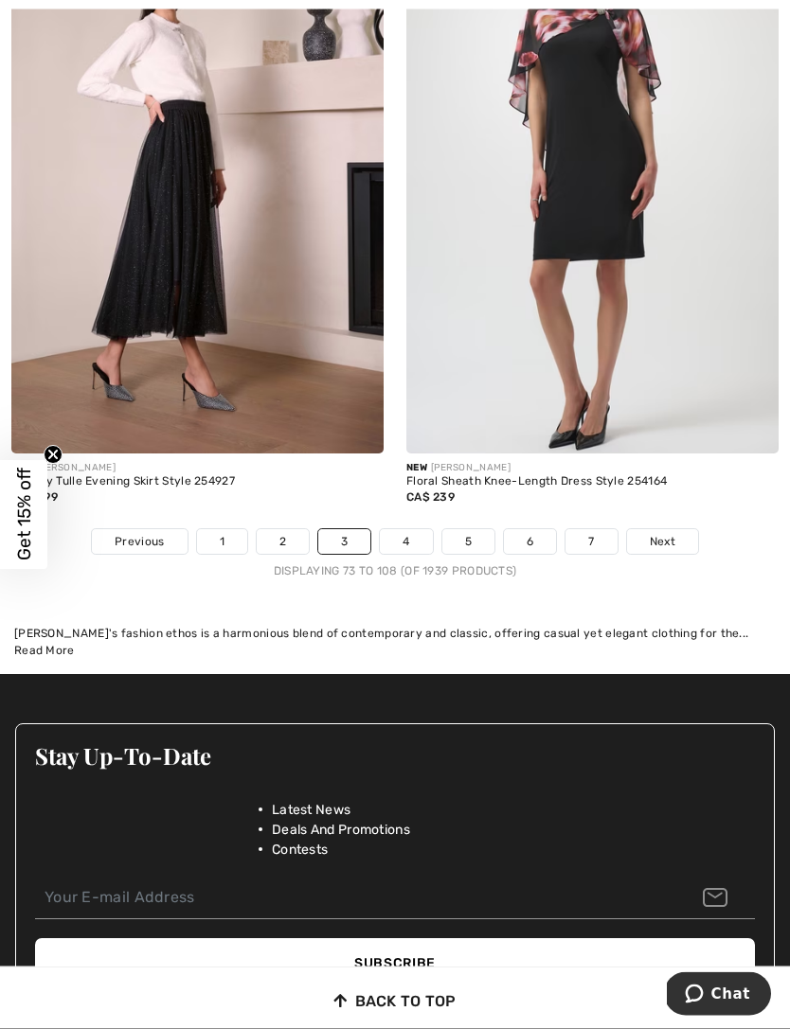
scroll to position [12088, 0]
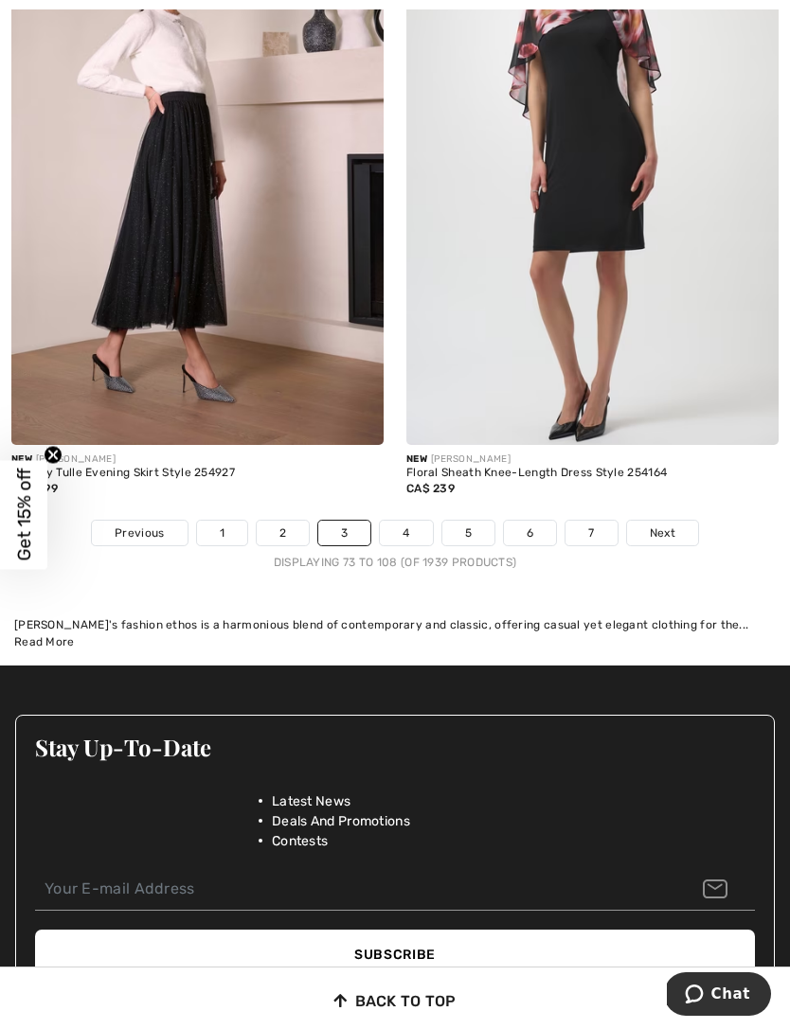
click at [667, 525] on span "Next" at bounding box center [663, 533] width 26 height 17
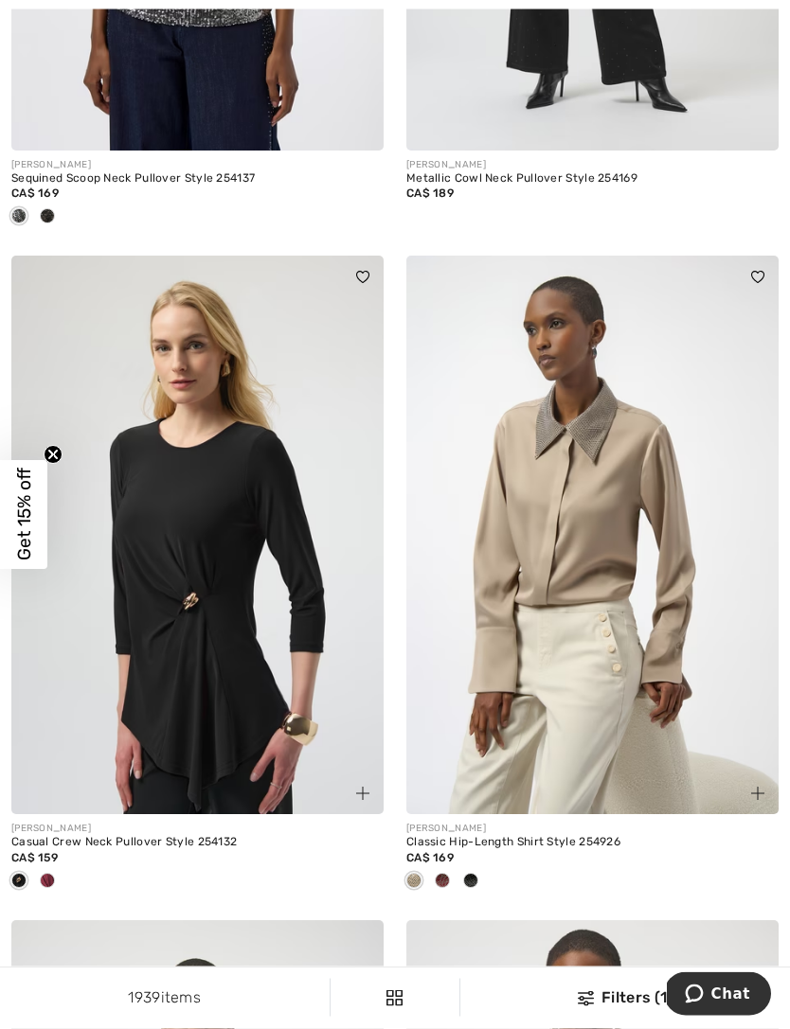
scroll to position [7079, 0]
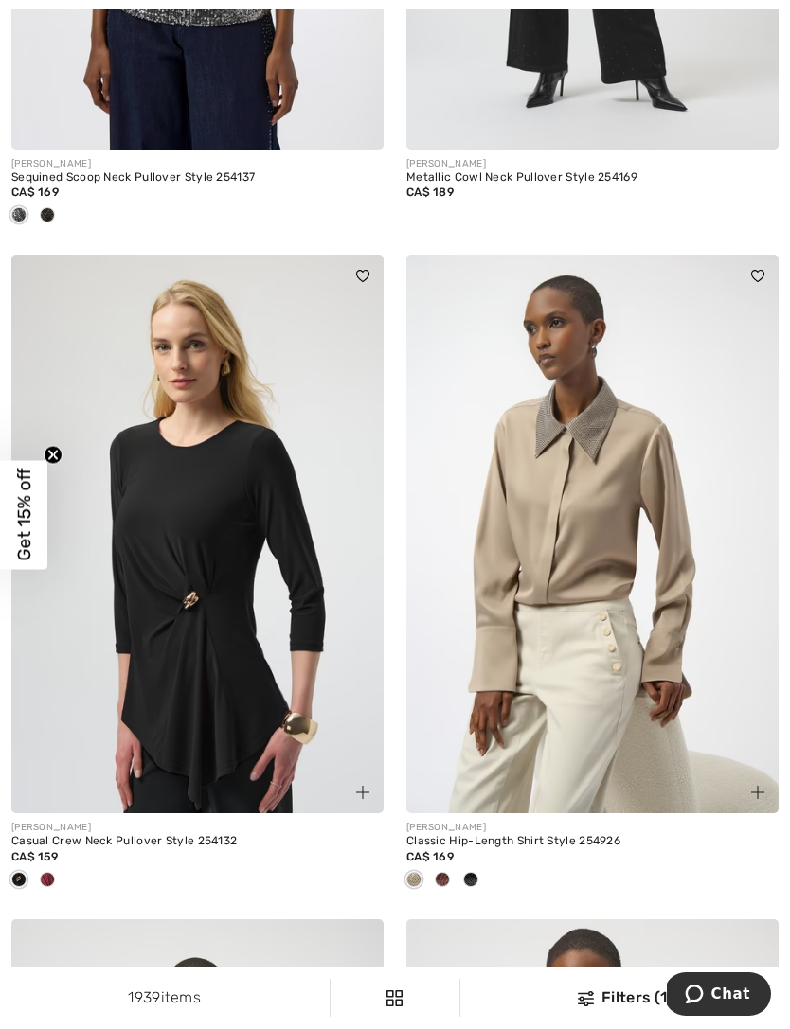
click at [611, 755] on img at bounding box center [592, 534] width 372 height 559
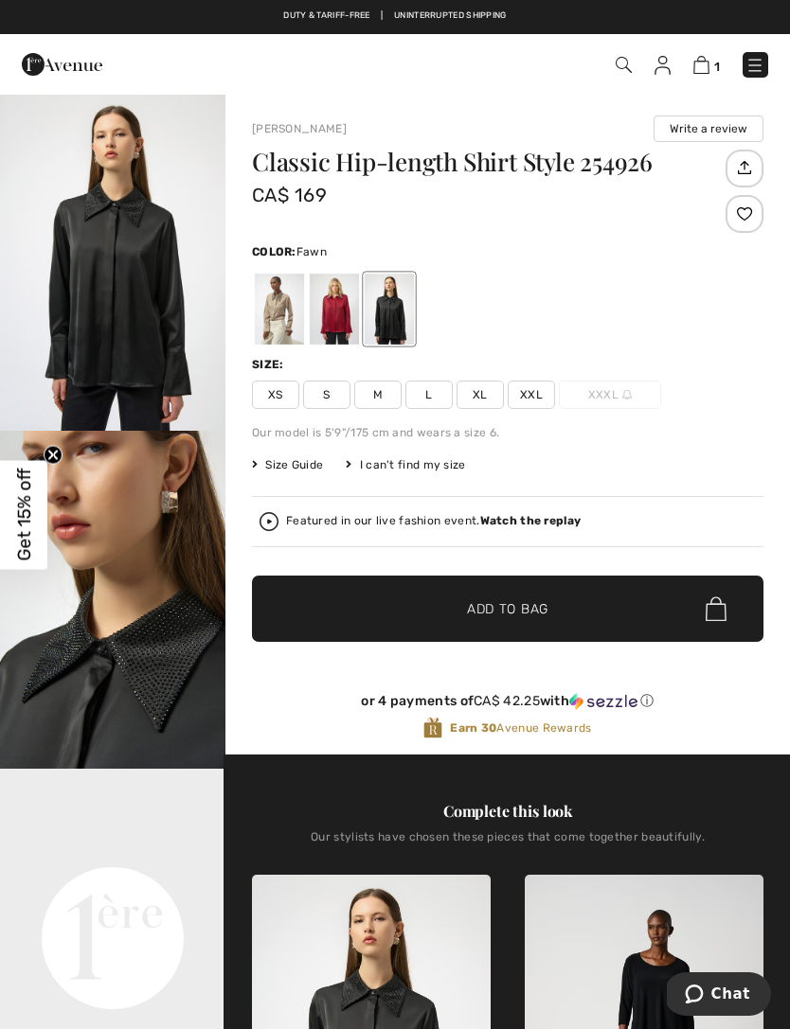
click at [265, 313] on div at bounding box center [279, 309] width 49 height 71
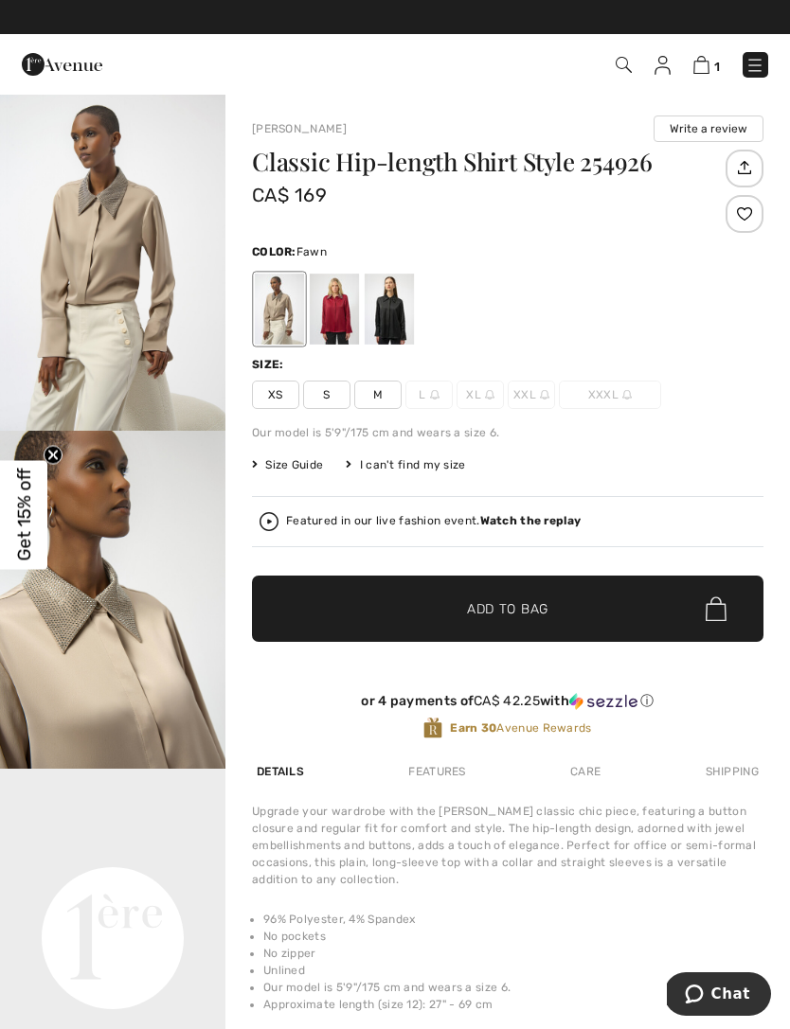
click at [341, 323] on div at bounding box center [334, 309] width 49 height 71
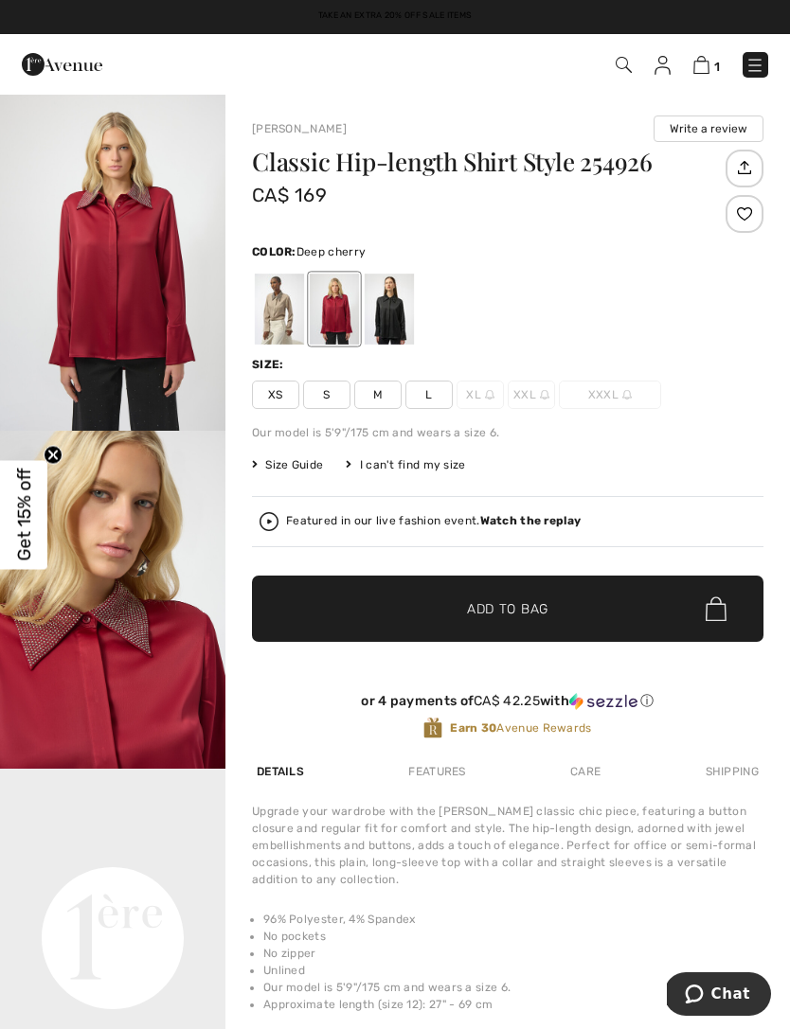
click at [398, 319] on div at bounding box center [389, 309] width 49 height 71
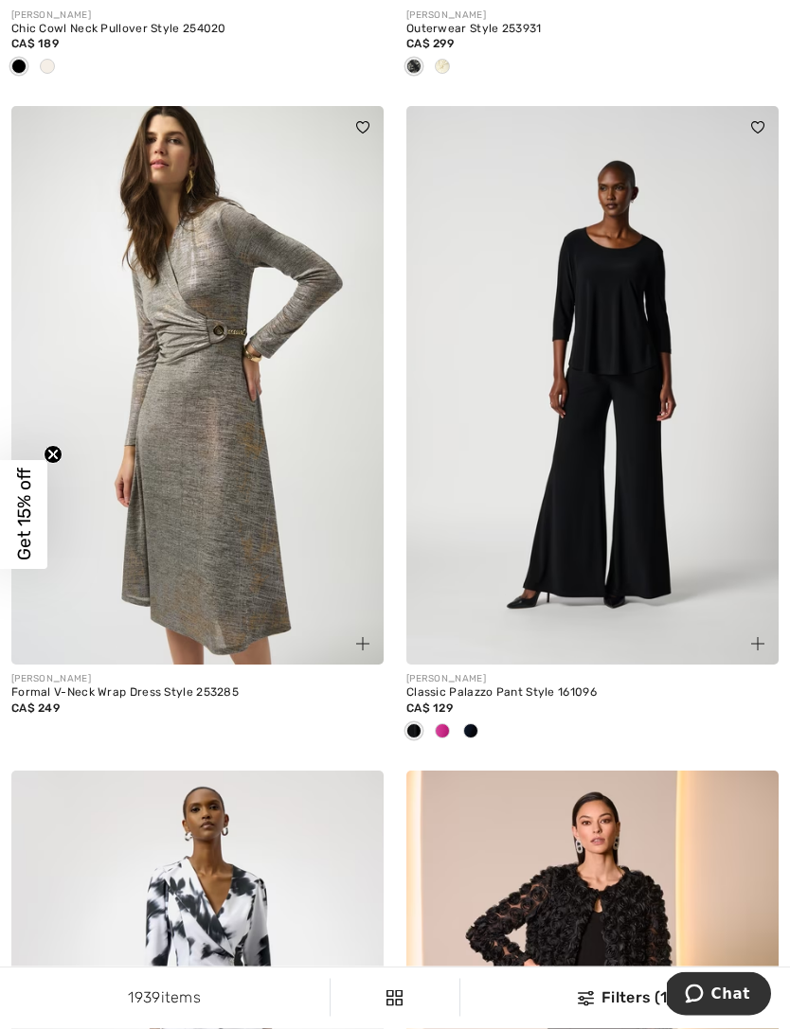
scroll to position [10604, 0]
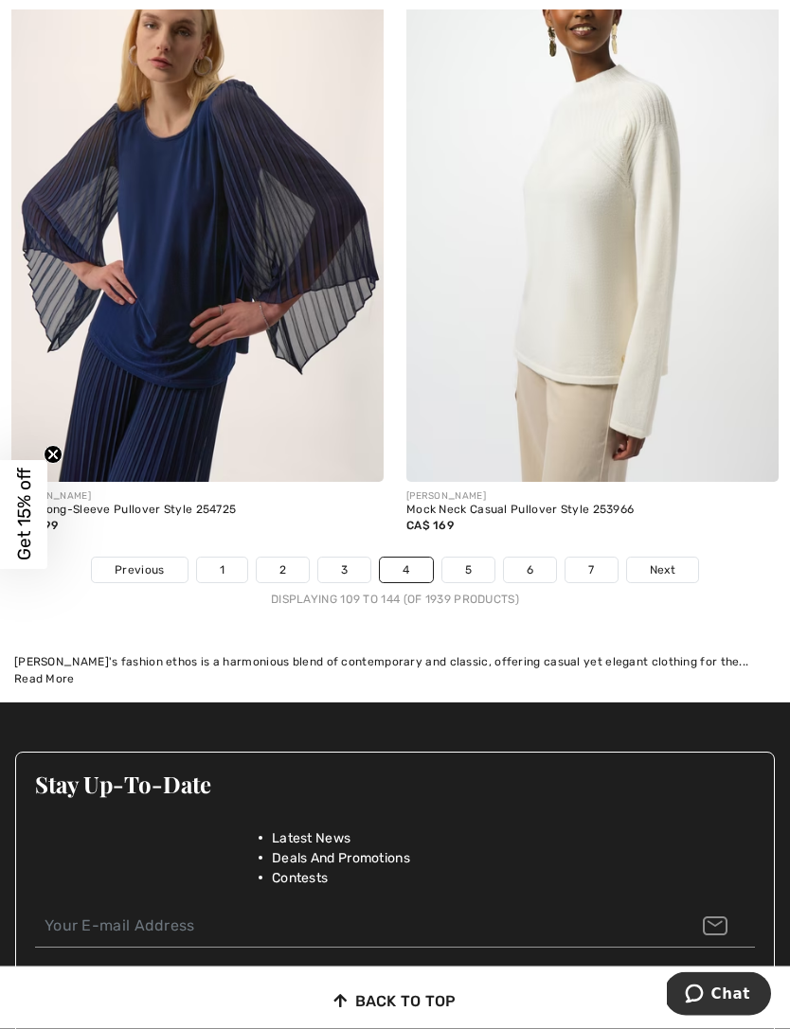
click at [664, 564] on span "Next" at bounding box center [663, 570] width 26 height 17
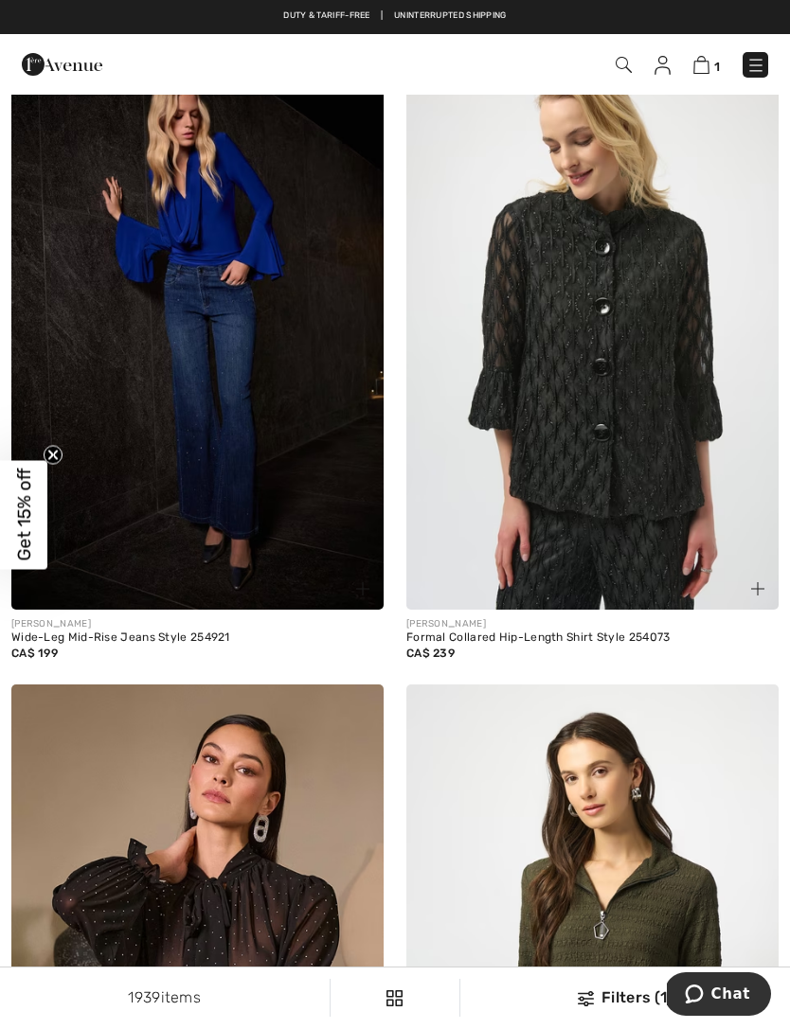
scroll to position [8665, 0]
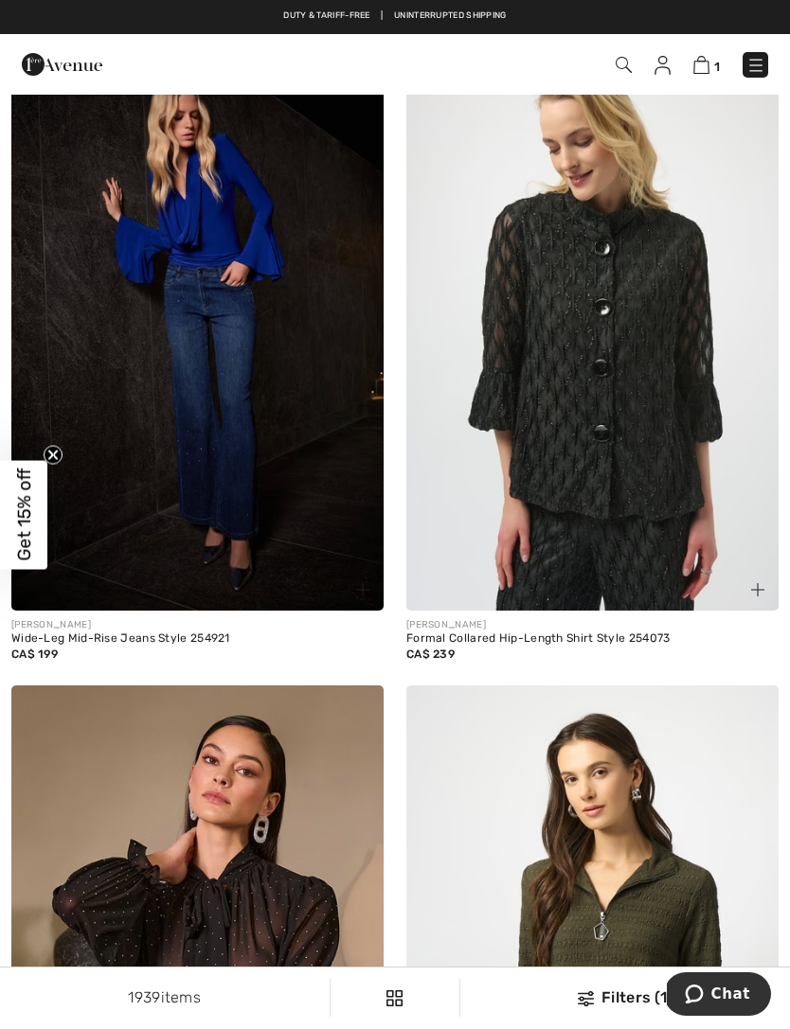
click at [302, 554] on img at bounding box center [197, 331] width 372 height 559
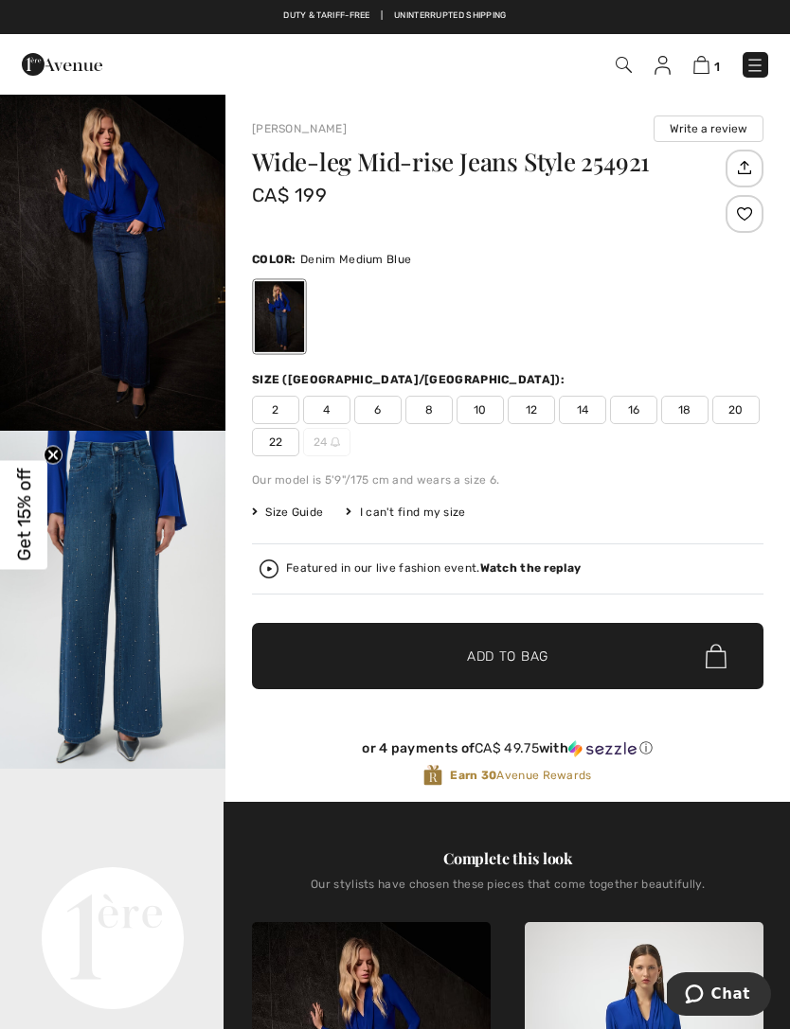
click at [144, 360] on img "1 / 6" at bounding box center [112, 262] width 225 height 338
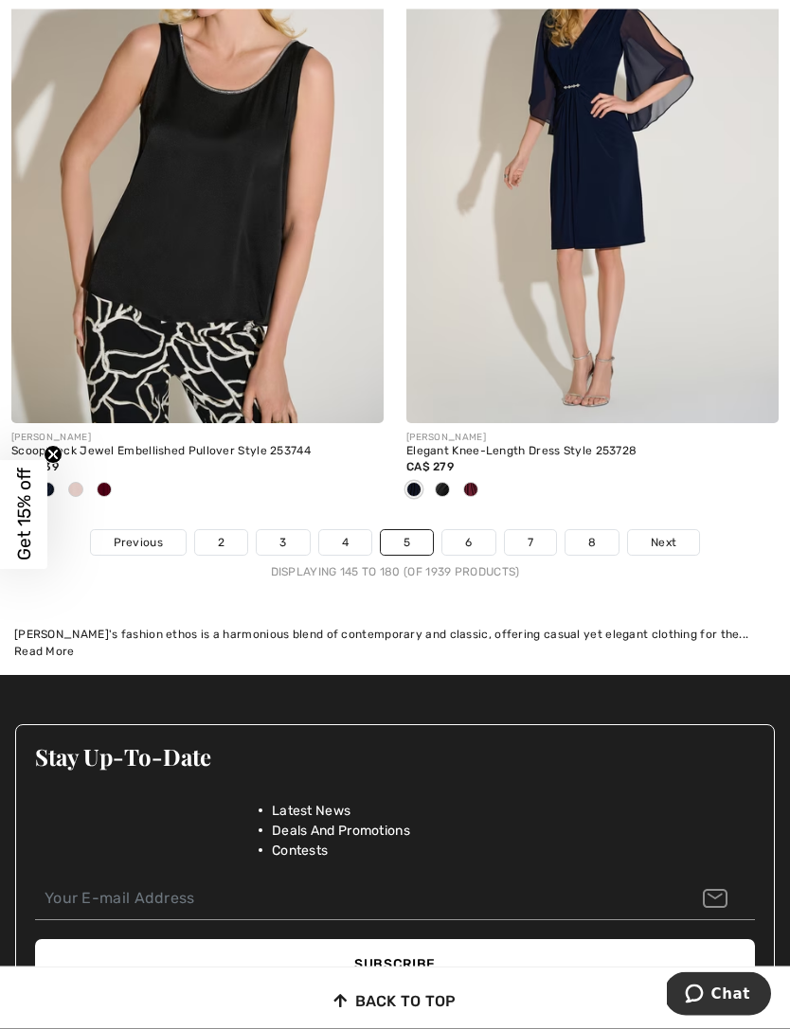
scroll to position [12141, 0]
click at [670, 534] on span "Next" at bounding box center [663, 542] width 26 height 17
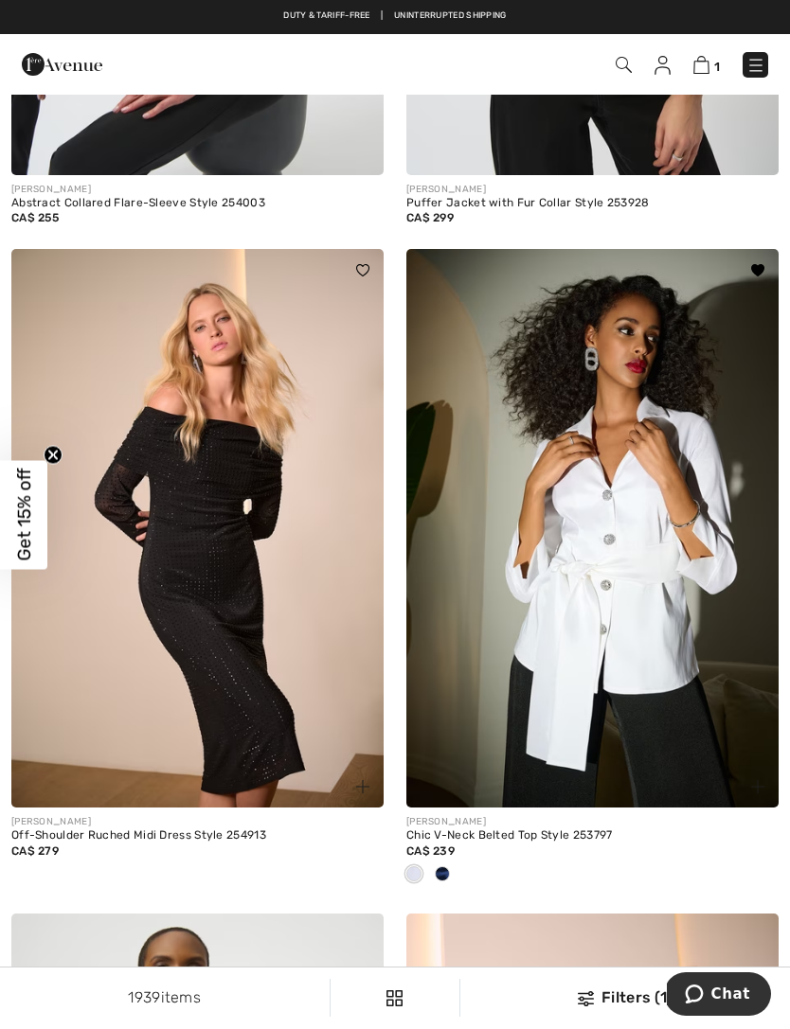
scroll to position [3003, 0]
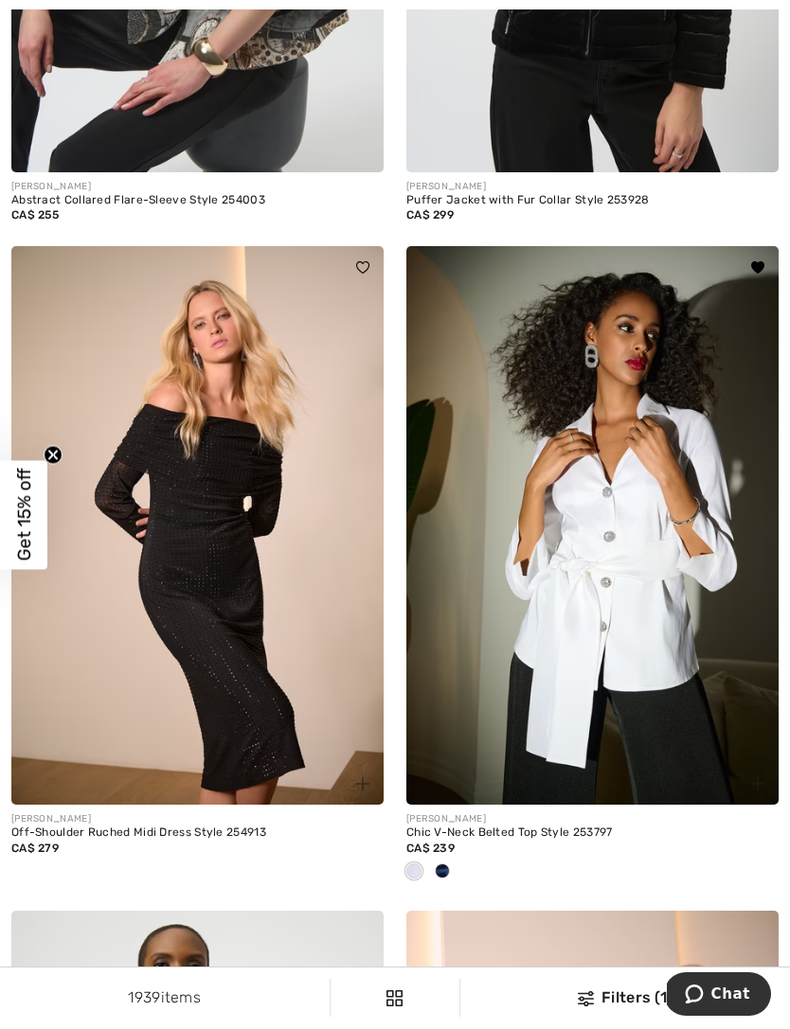
click at [640, 651] on img at bounding box center [592, 525] width 372 height 559
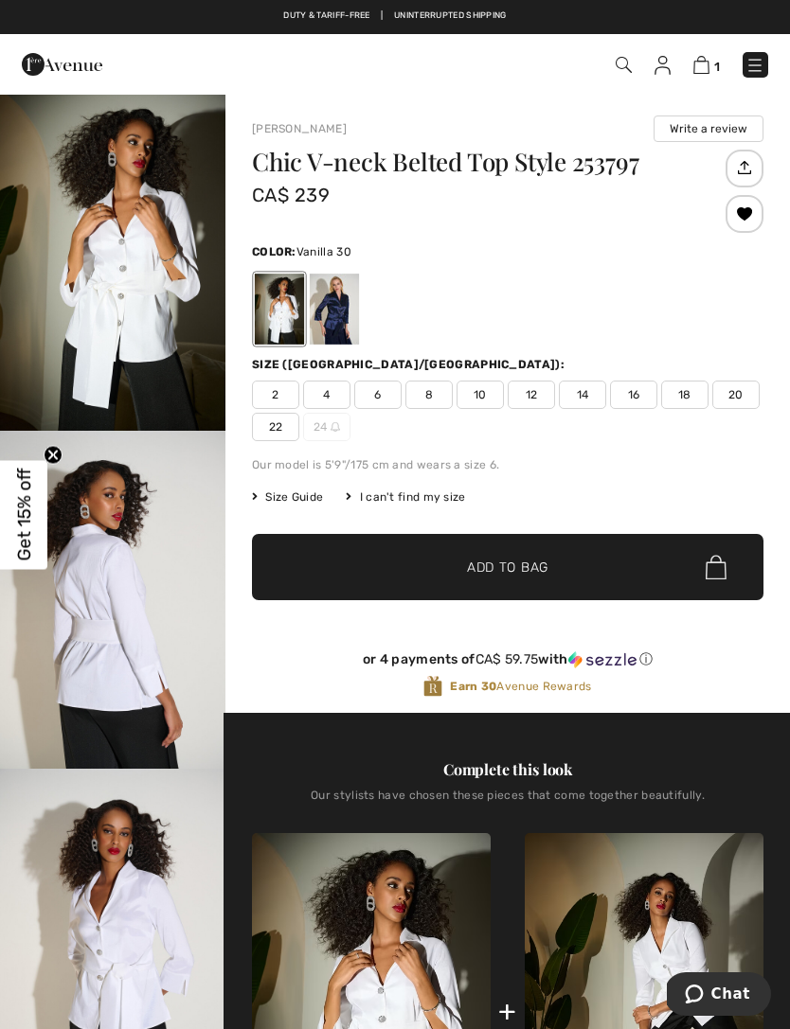
click at [157, 350] on img "1 / 5" at bounding box center [112, 262] width 225 height 338
click at [343, 329] on div at bounding box center [334, 309] width 49 height 71
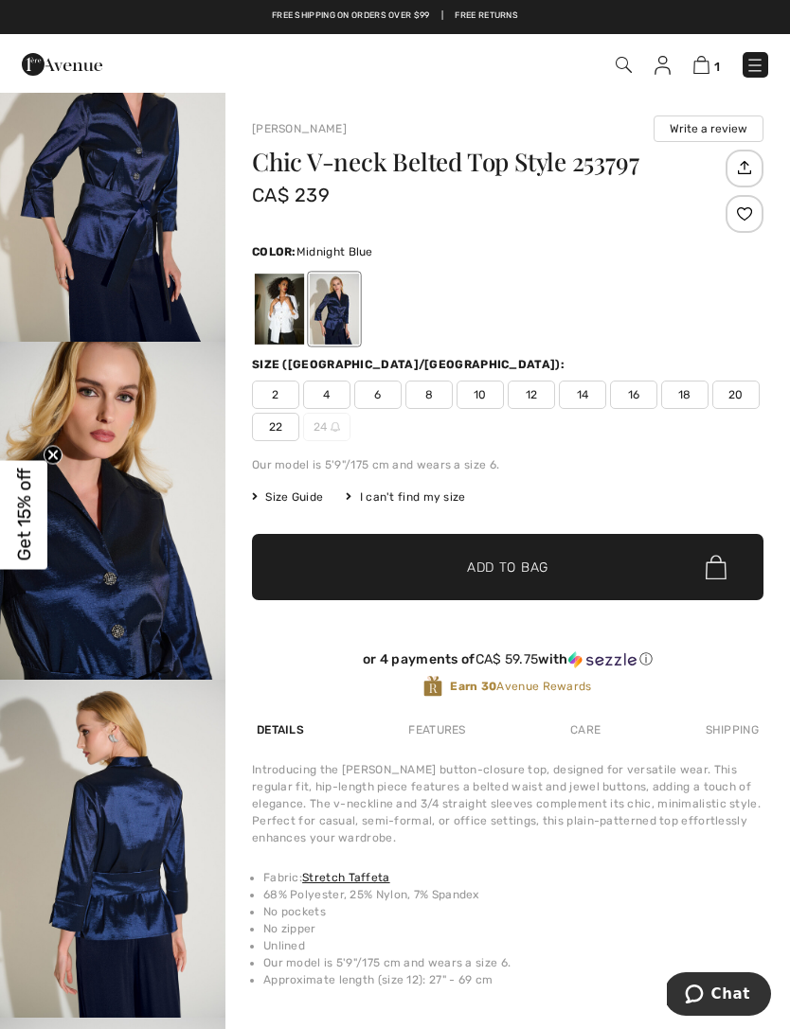
scroll to position [26, 0]
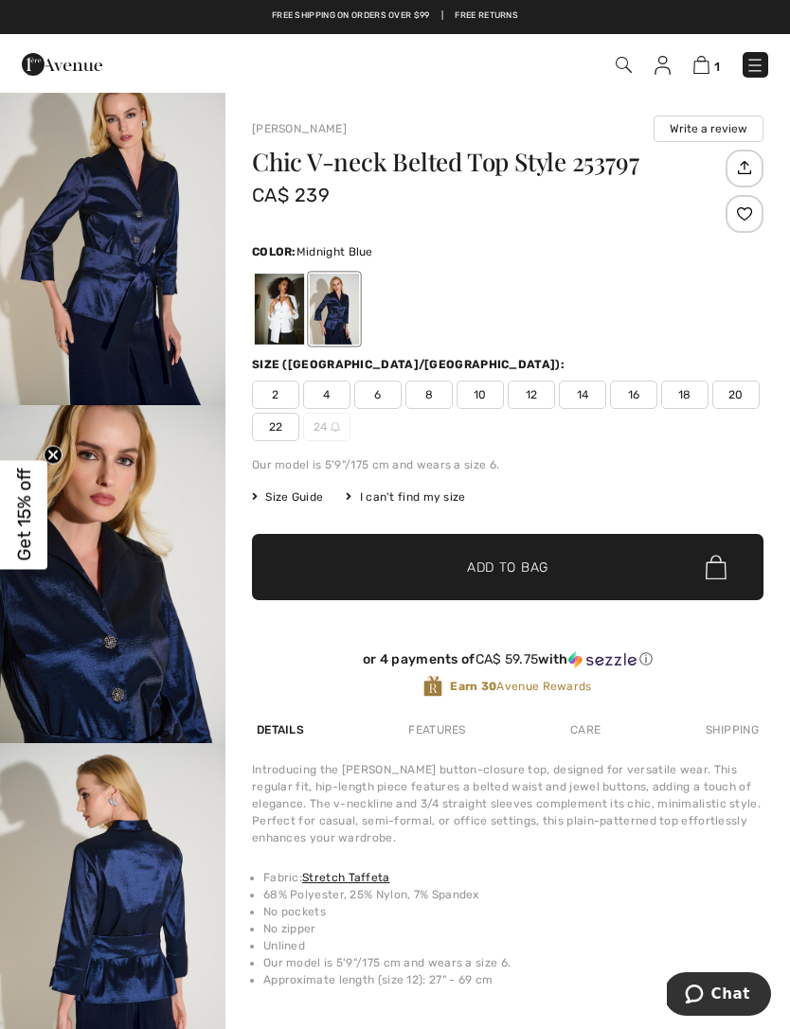
click at [289, 318] on div at bounding box center [279, 309] width 49 height 71
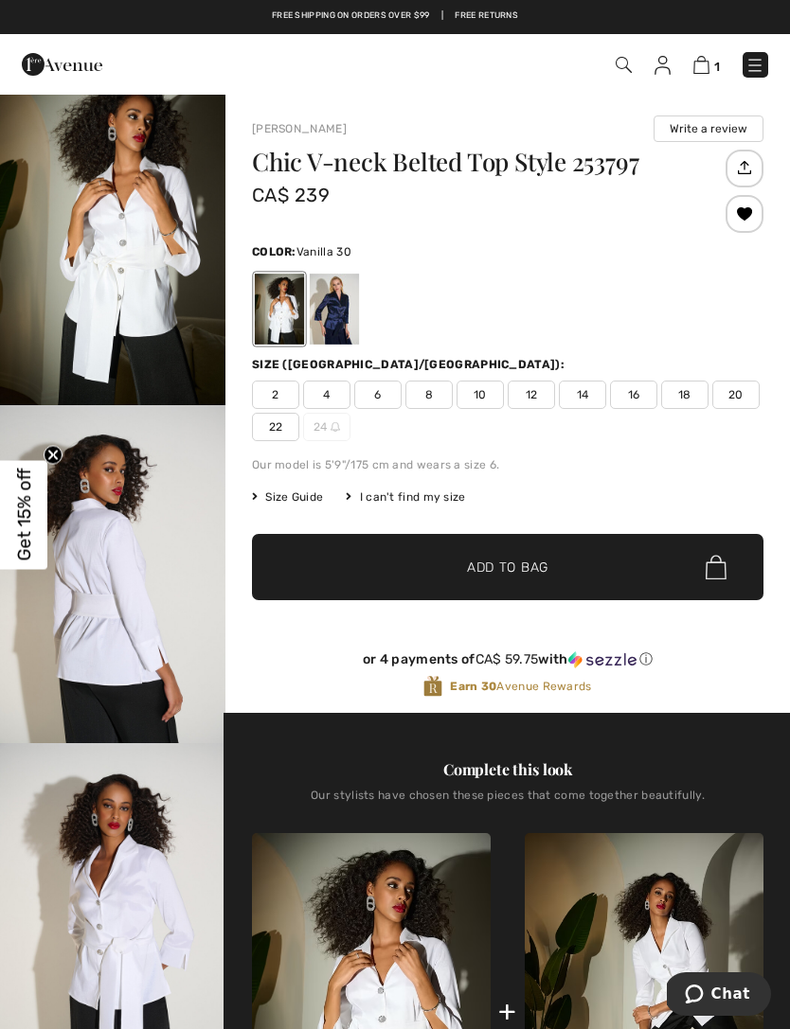
scroll to position [0, 0]
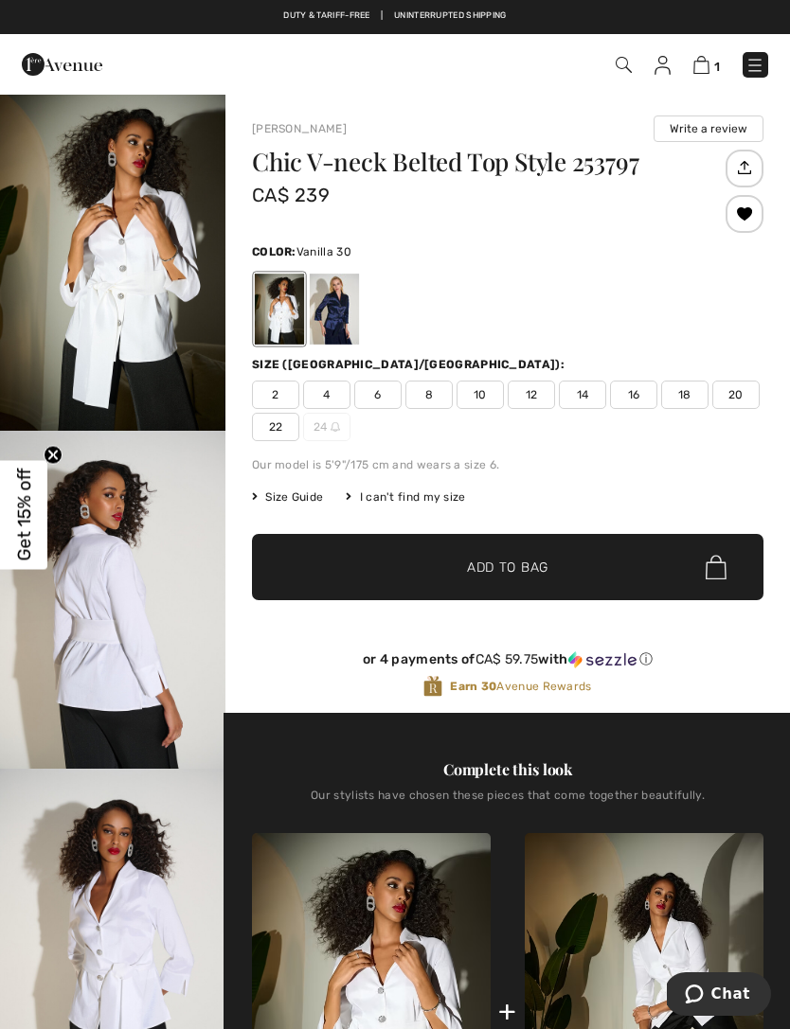
click at [636, 398] on span "16" at bounding box center [633, 395] width 47 height 28
click at [514, 569] on span "Add to Bag" at bounding box center [507, 568] width 81 height 20
click at [112, 337] on img "1 / 5" at bounding box center [112, 262] width 225 height 338
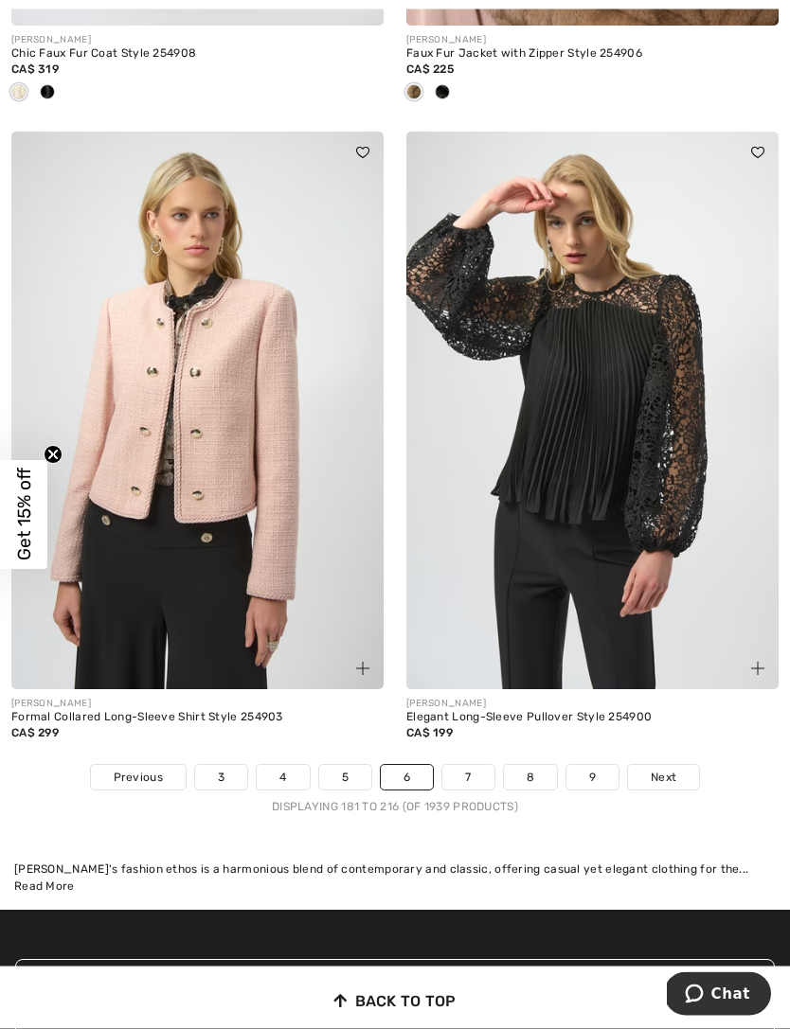
scroll to position [11875, 0]
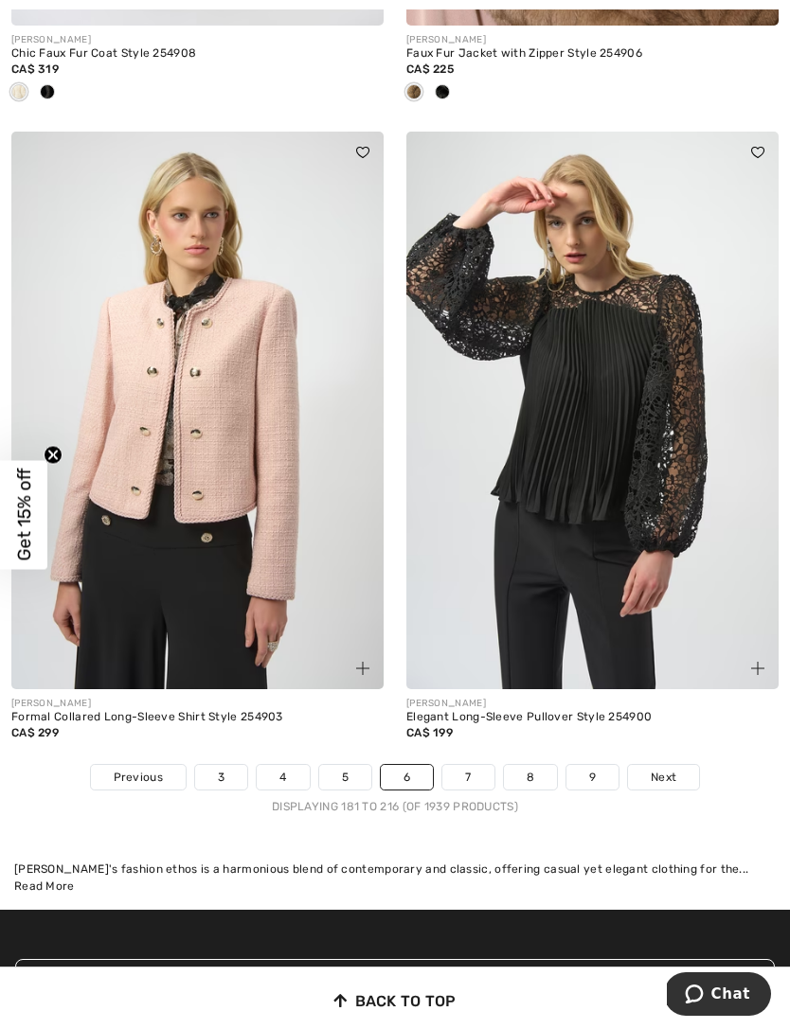
click at [671, 769] on span "Next" at bounding box center [663, 777] width 26 height 17
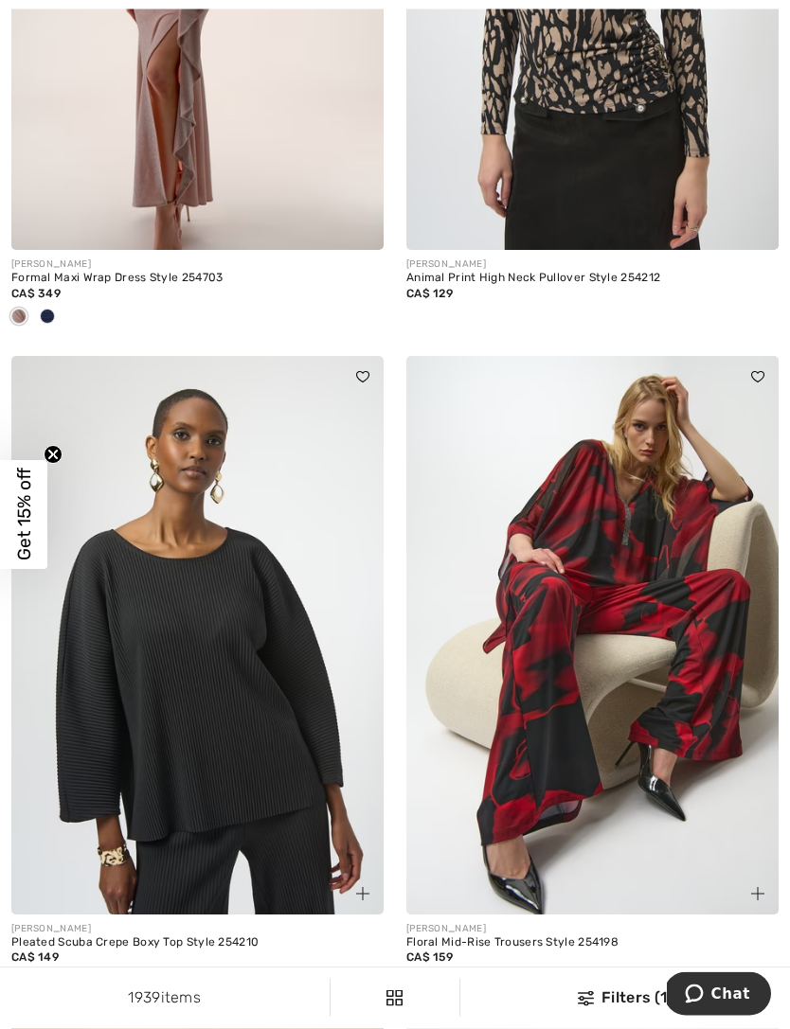
scroll to position [2230, 0]
click at [660, 750] on img at bounding box center [592, 635] width 372 height 559
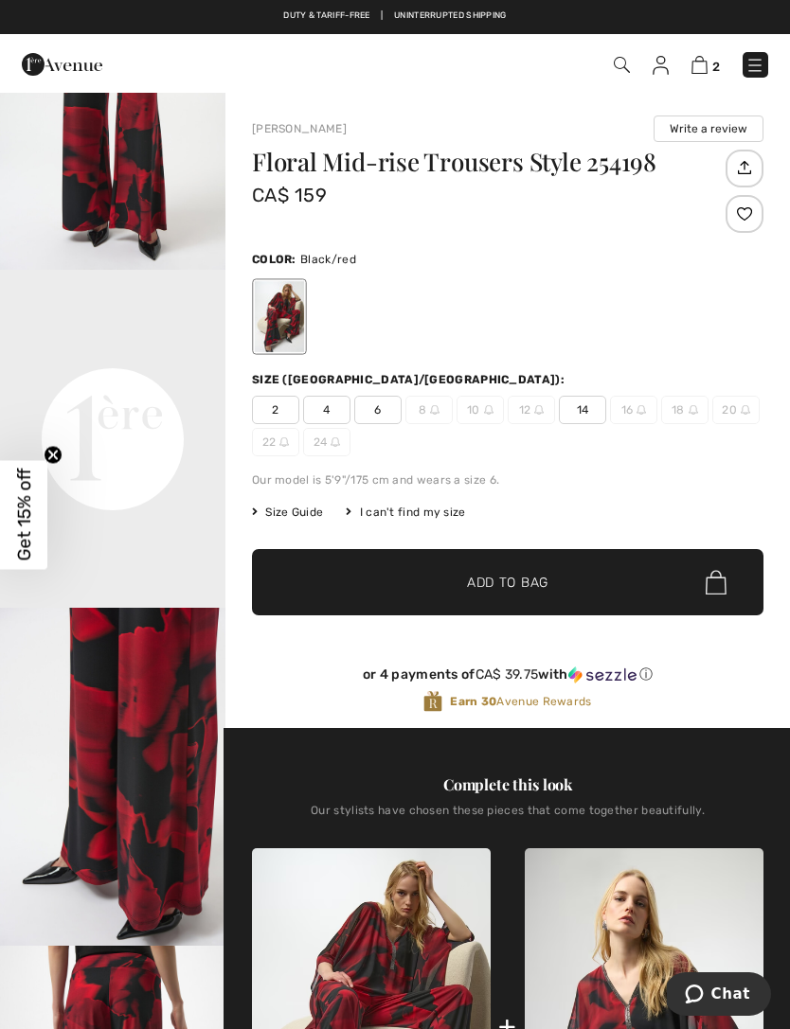
scroll to position [500, 0]
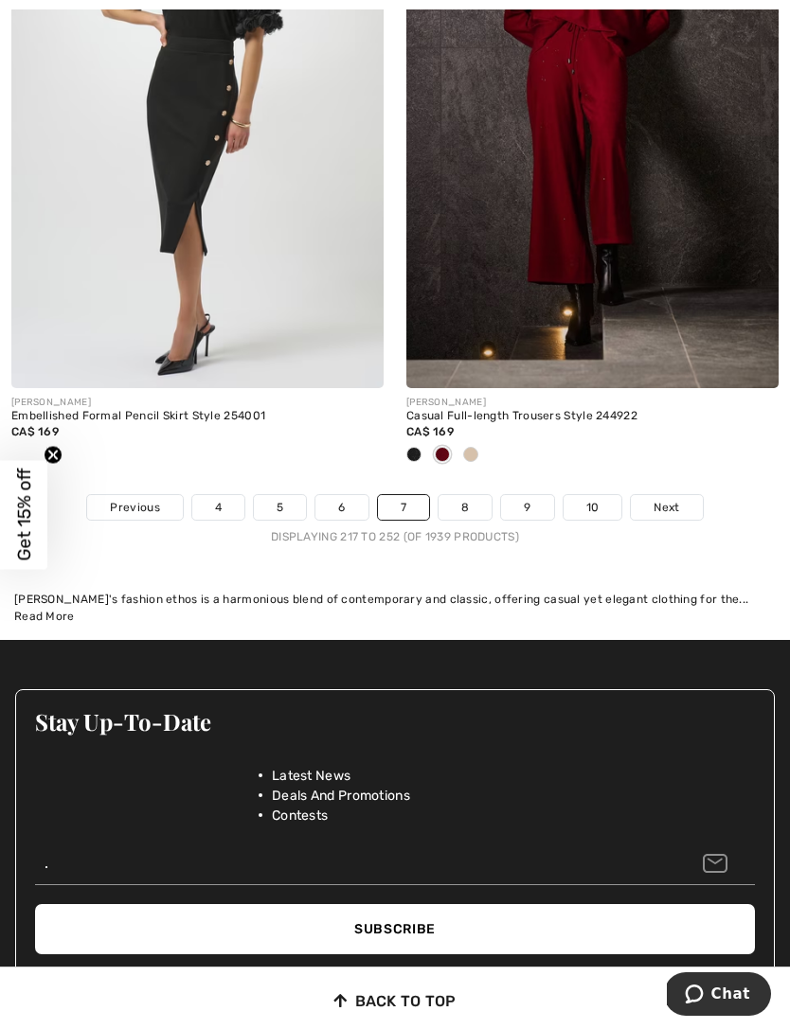
scroll to position [12019, 0]
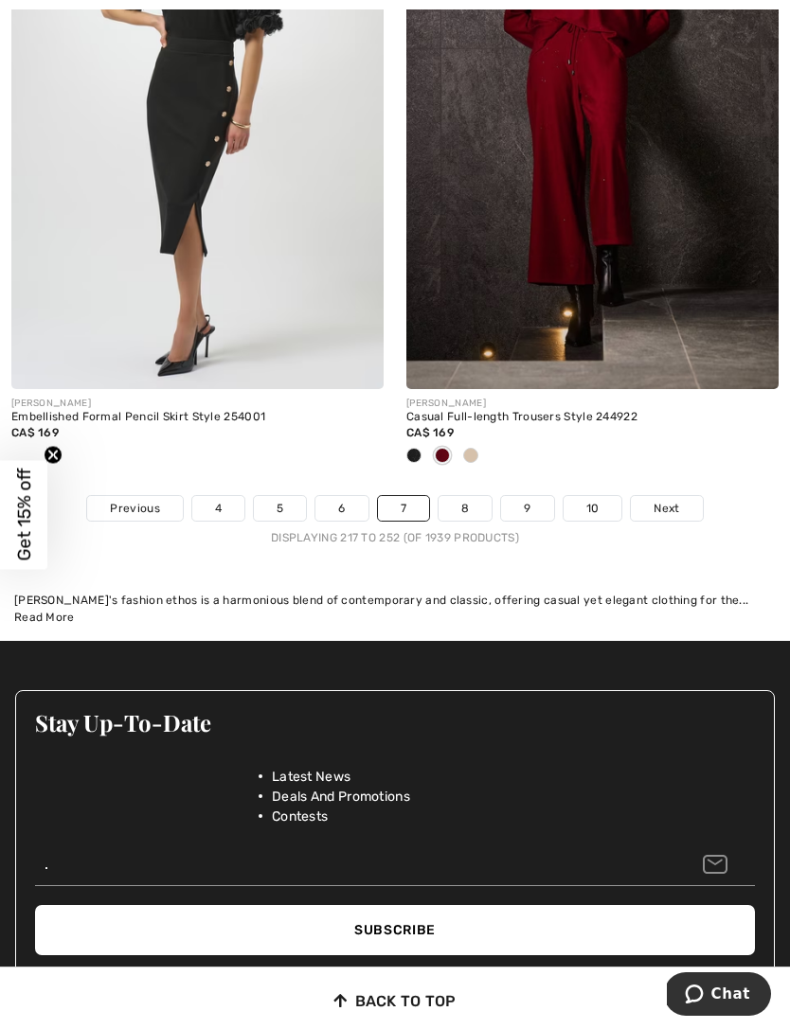
type input "."
click at [670, 500] on span "Next" at bounding box center [666, 508] width 26 height 17
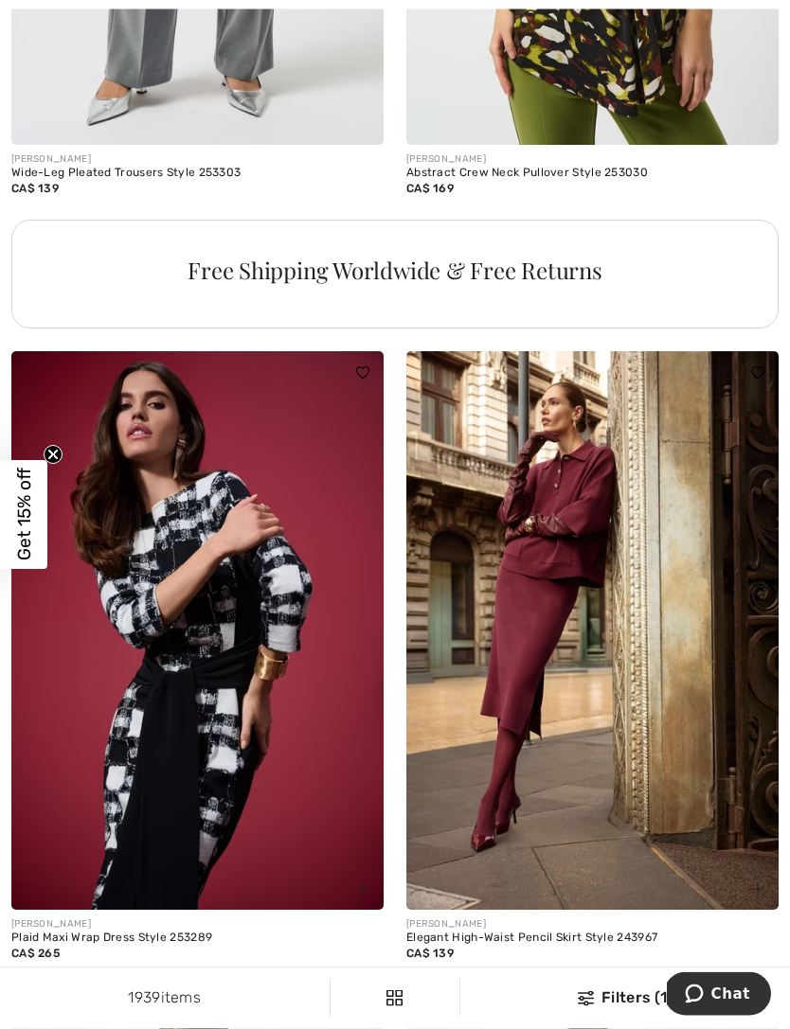
scroll to position [4391, 0]
